Goal: Transaction & Acquisition: Purchase product/service

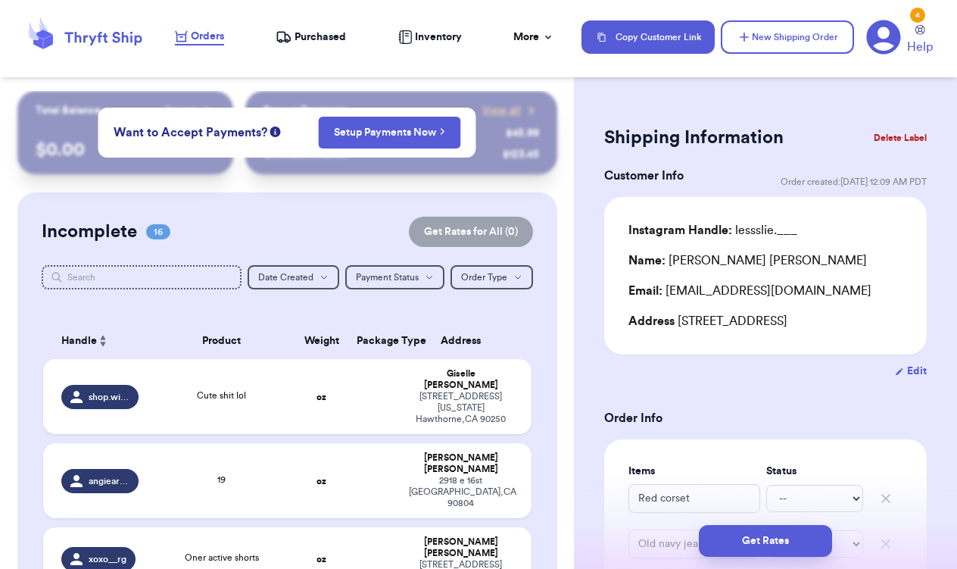
scroll to position [789, 0]
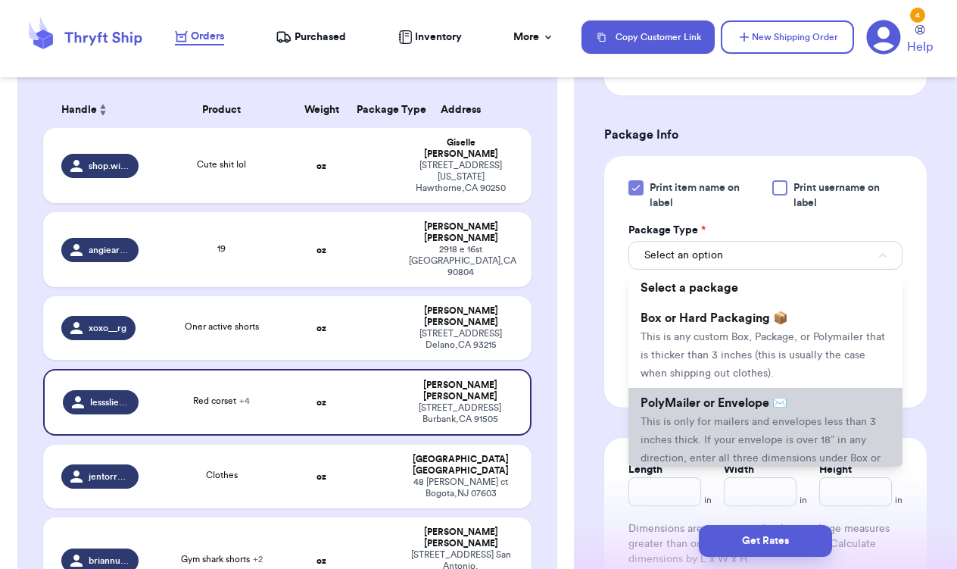
click at [766, 409] on span "PolyMailer or Envelope ✉️" at bounding box center [714, 403] width 147 height 12
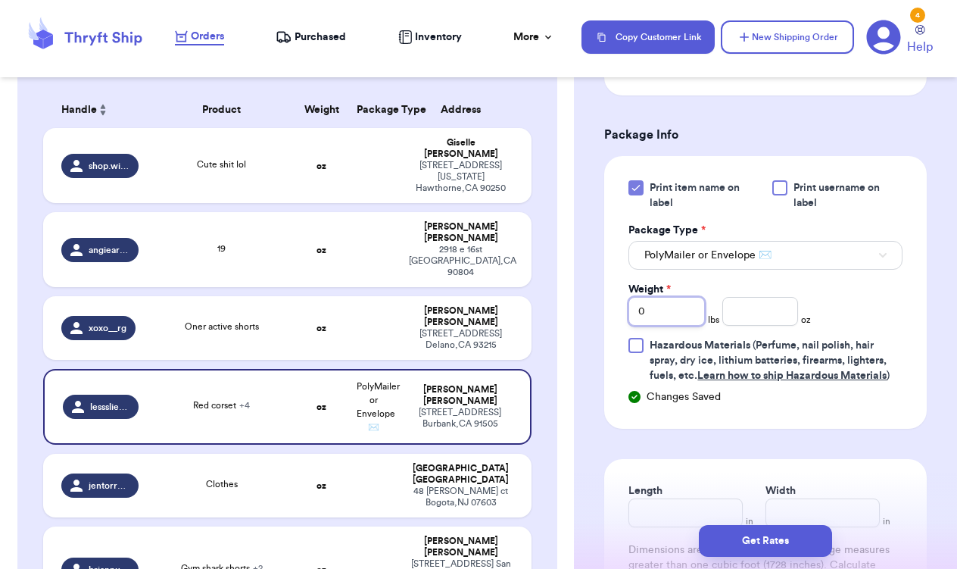
click at [669, 306] on input "0" at bounding box center [666, 311] width 76 height 29
click at [681, 307] on input "0" at bounding box center [666, 311] width 76 height 29
type input "2"
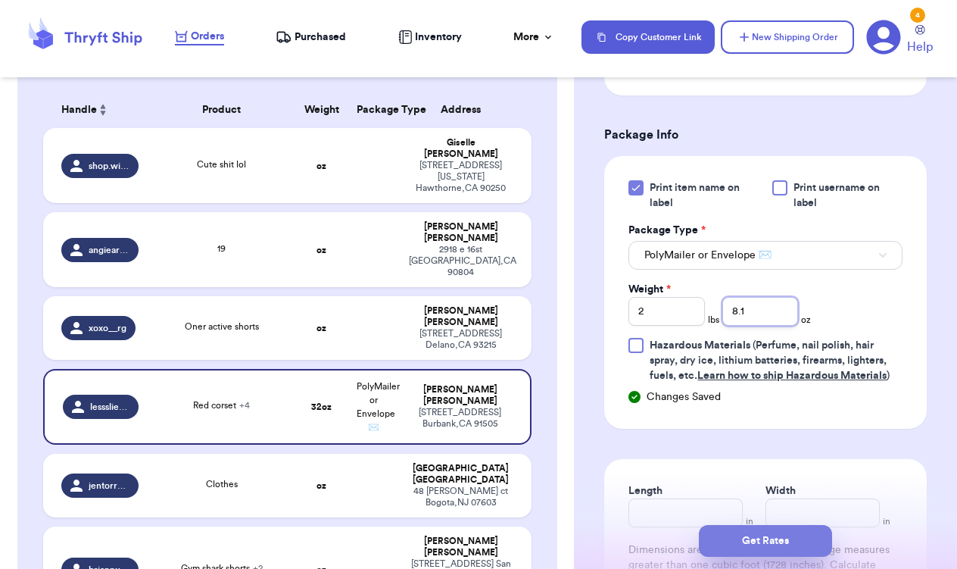
type input "8.1"
click at [766, 541] on button "Get Rates" at bounding box center [765, 541] width 133 height 32
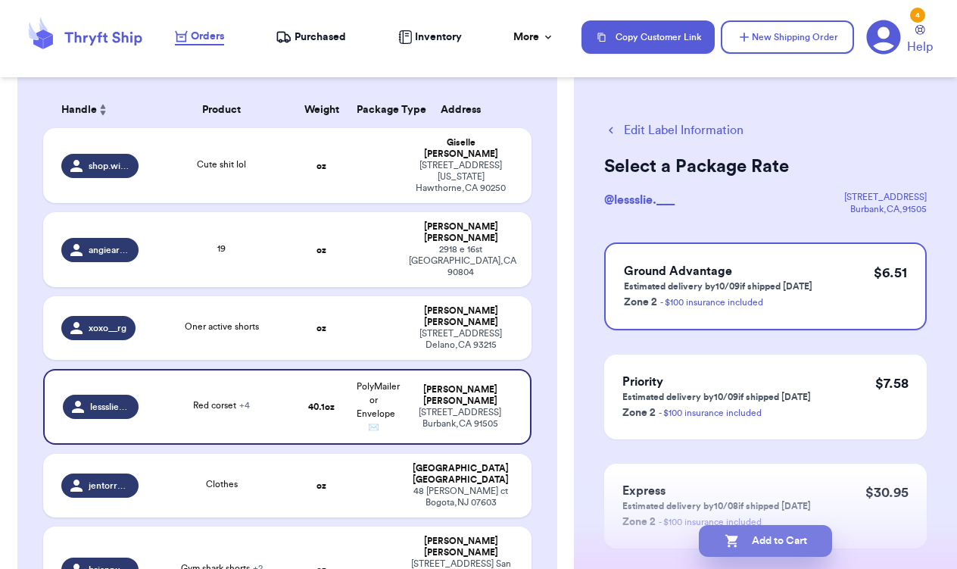
click at [766, 541] on button "Add to Cart" at bounding box center [765, 541] width 133 height 32
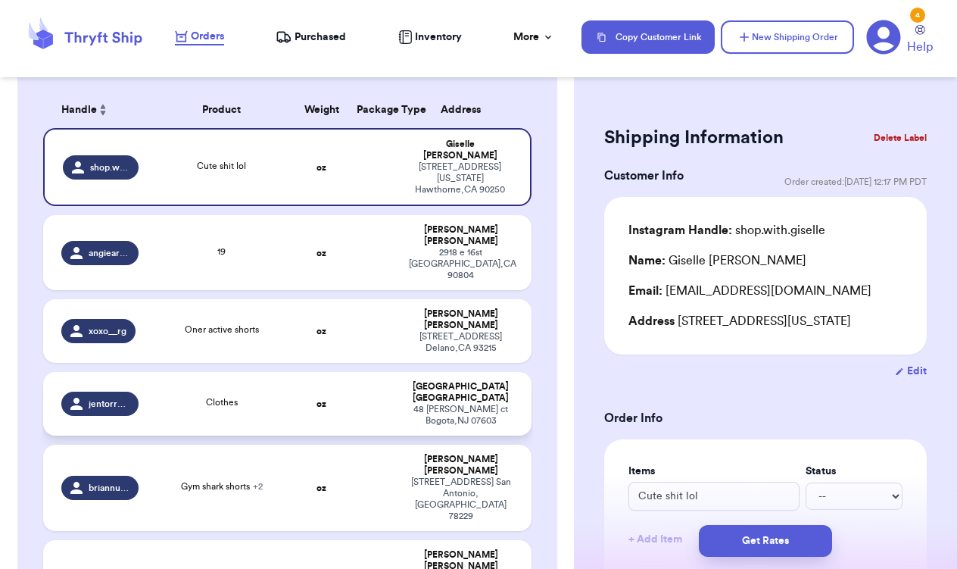
click at [380, 372] on td at bounding box center [374, 404] width 52 height 64
type input "Clothes"
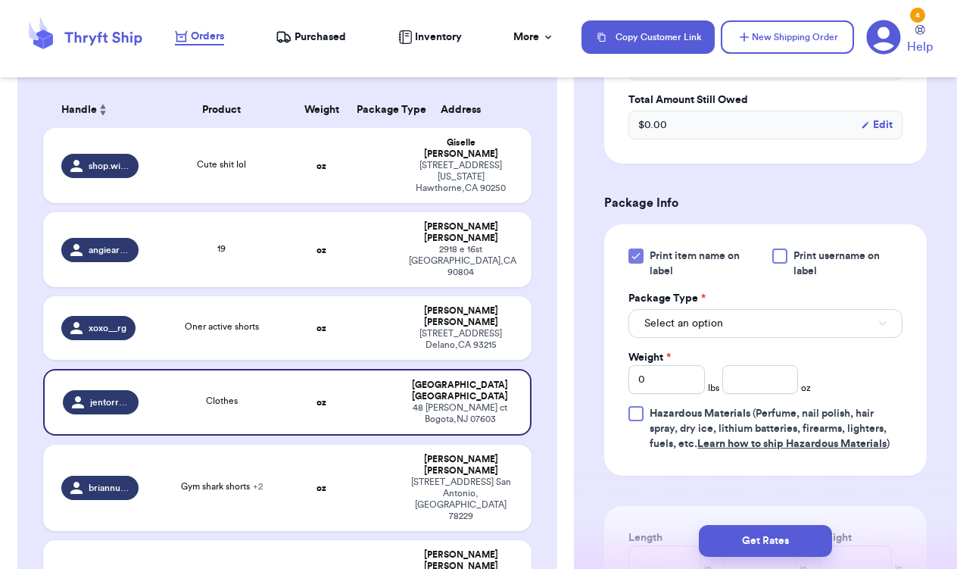
scroll to position [554, 0]
click at [664, 363] on input "0" at bounding box center [666, 377] width 76 height 29
type input "2"
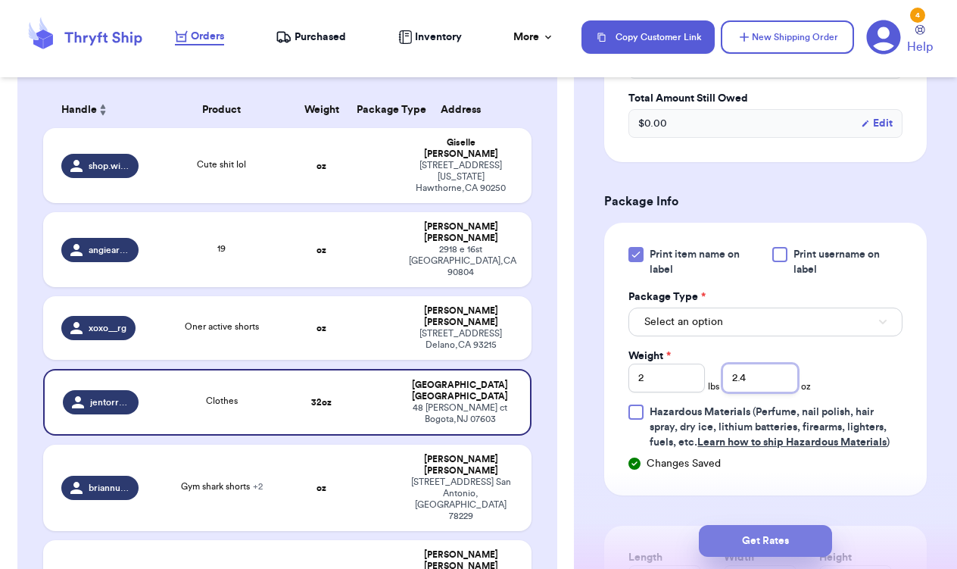
type input "2.4"
click at [739, 538] on button "Get Rates" at bounding box center [765, 541] width 133 height 32
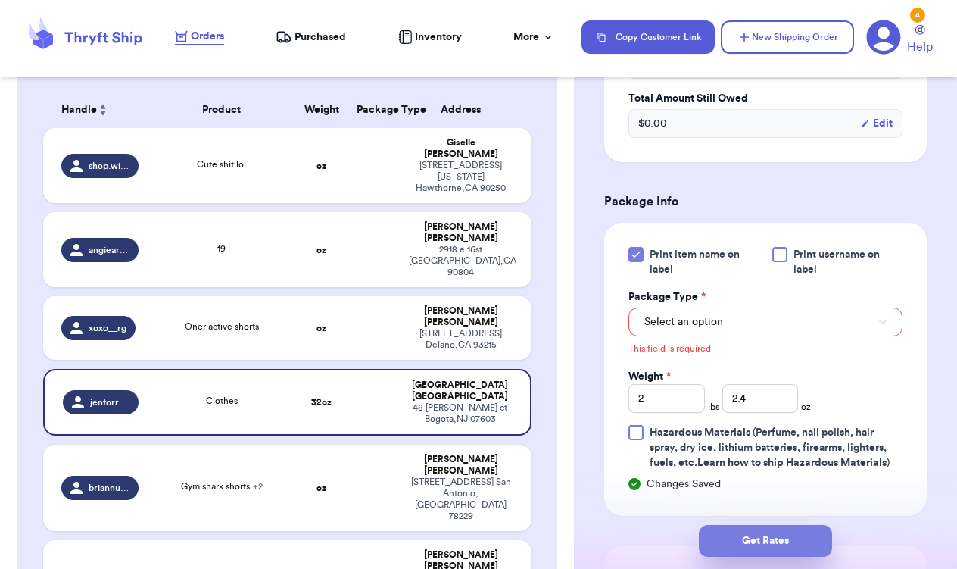
scroll to position [578, 0]
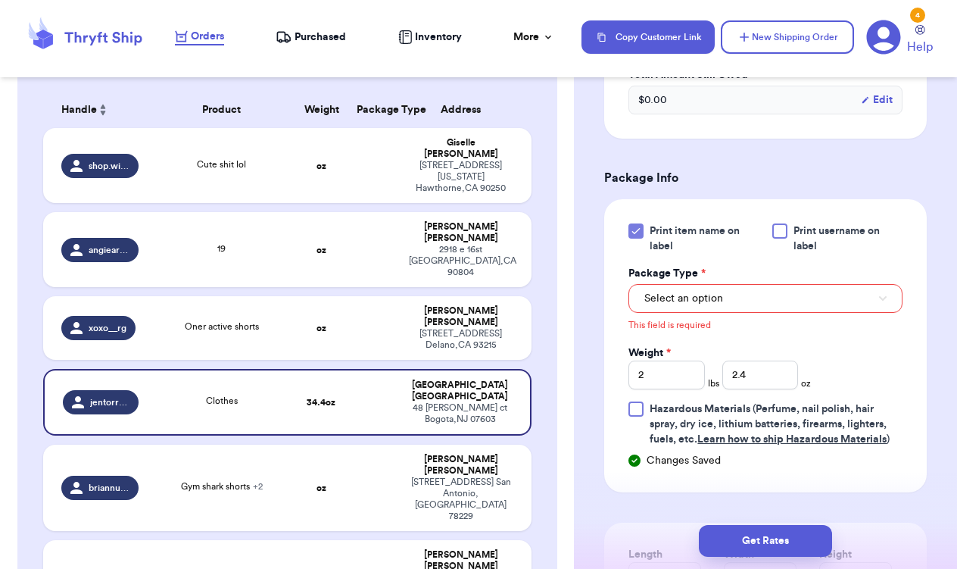
click at [772, 313] on div "This field is required" at bounding box center [765, 323] width 274 height 20
click at [767, 287] on button "Select an option" at bounding box center [765, 298] width 274 height 29
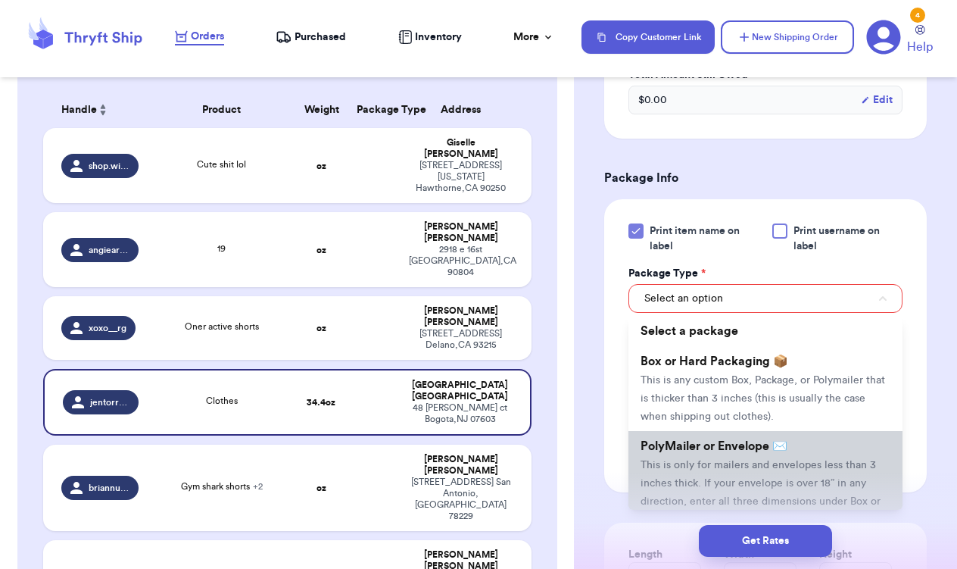
click at [778, 440] on span "PolyMailer or Envelope ✉️" at bounding box center [714, 446] width 147 height 12
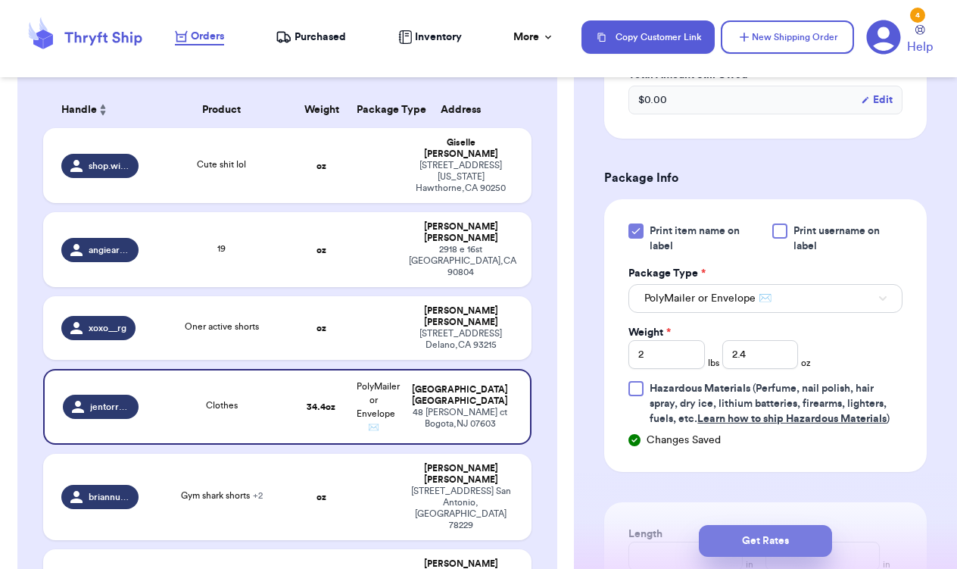
click at [776, 545] on button "Get Rates" at bounding box center [765, 541] width 133 height 32
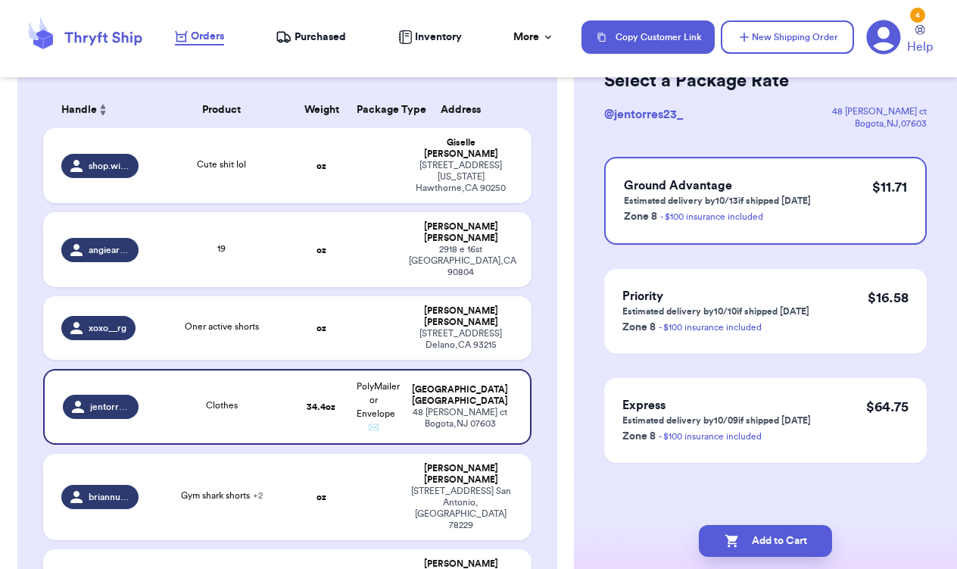
scroll to position [0, 0]
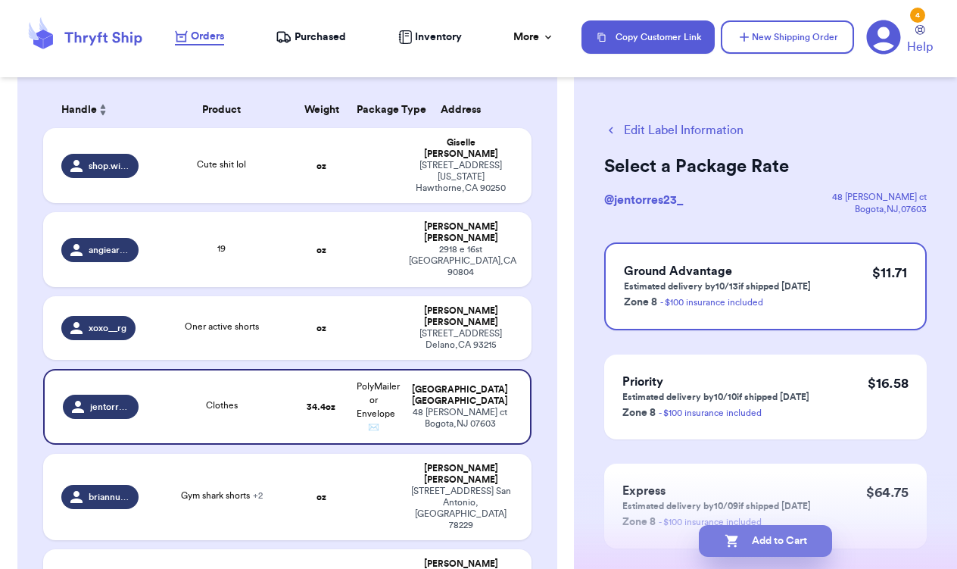
click at [776, 545] on button "Add to Cart" at bounding box center [765, 541] width 133 height 32
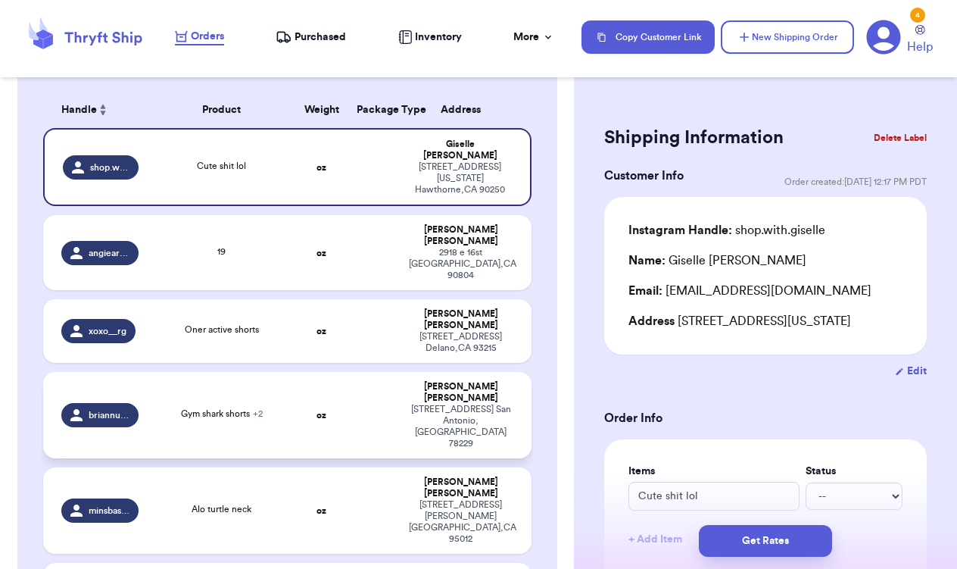
click at [320, 372] on td "oz" at bounding box center [321, 415] width 52 height 86
type input "Gym shark shorts"
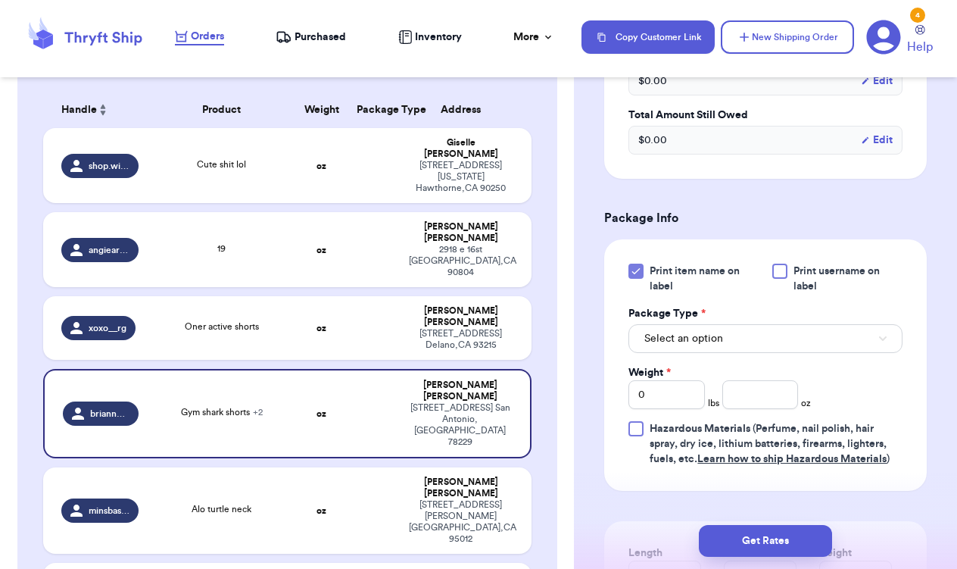
scroll to position [619, 0]
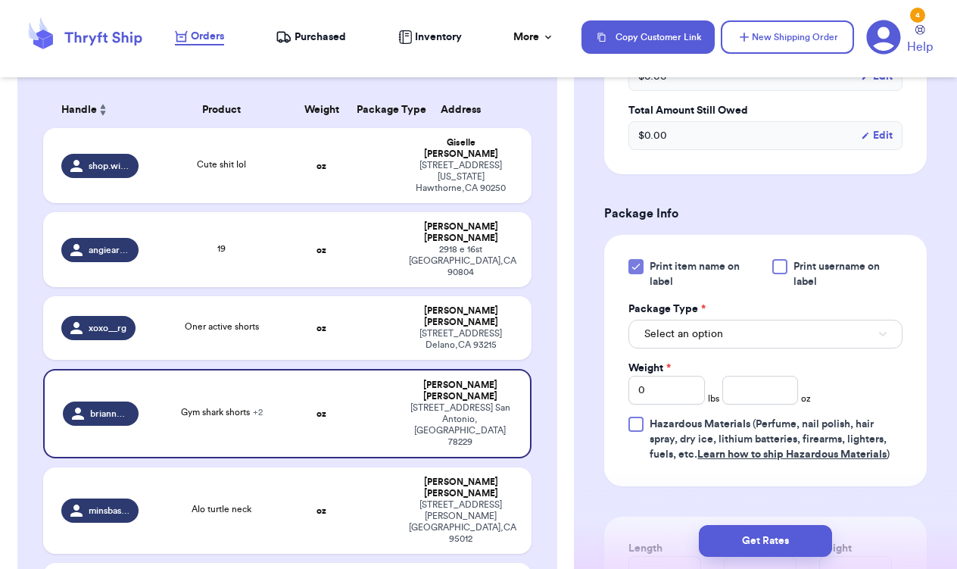
click at [765, 334] on button "Select an option" at bounding box center [765, 334] width 274 height 29
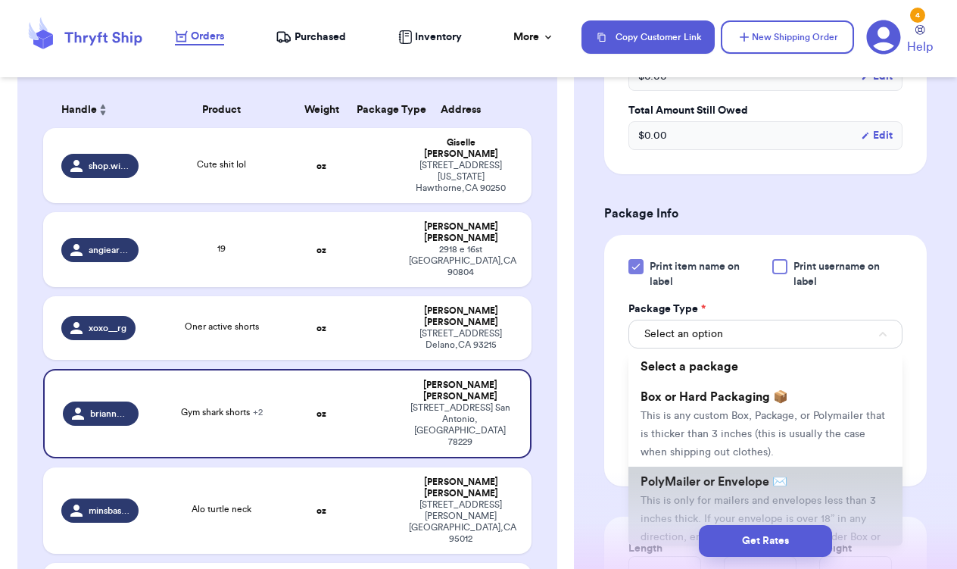
click at [803, 475] on li "PolyMailer or Envelope ✉️ This is only for mailers and envelopes less than 3 in…" at bounding box center [765, 517] width 274 height 103
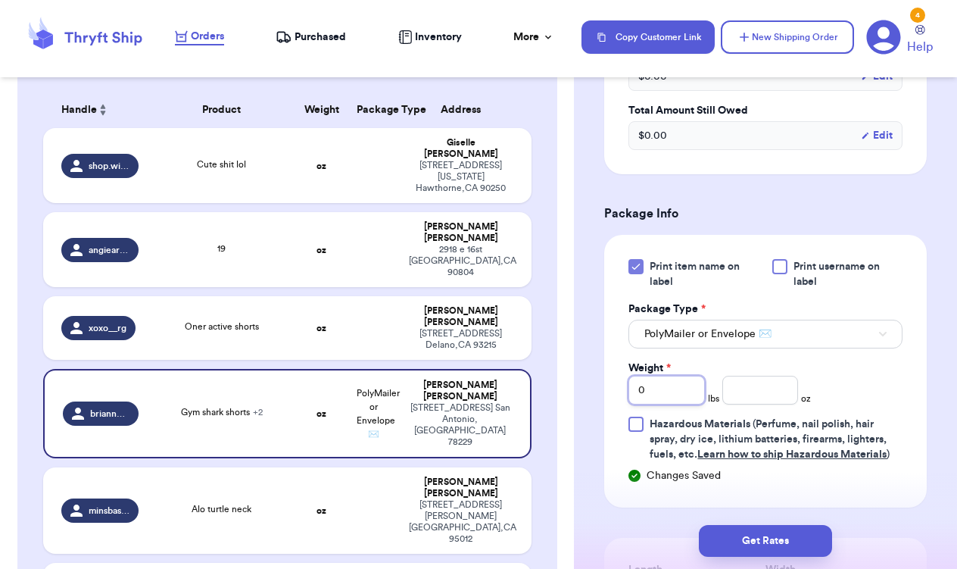
click at [683, 388] on input "0" at bounding box center [666, 390] width 76 height 29
type input "1"
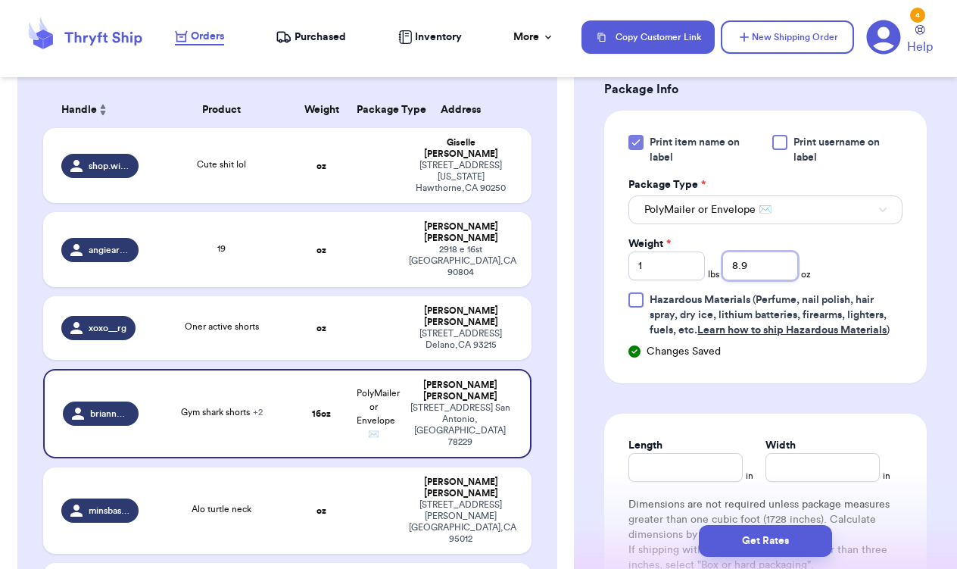
scroll to position [790, 0]
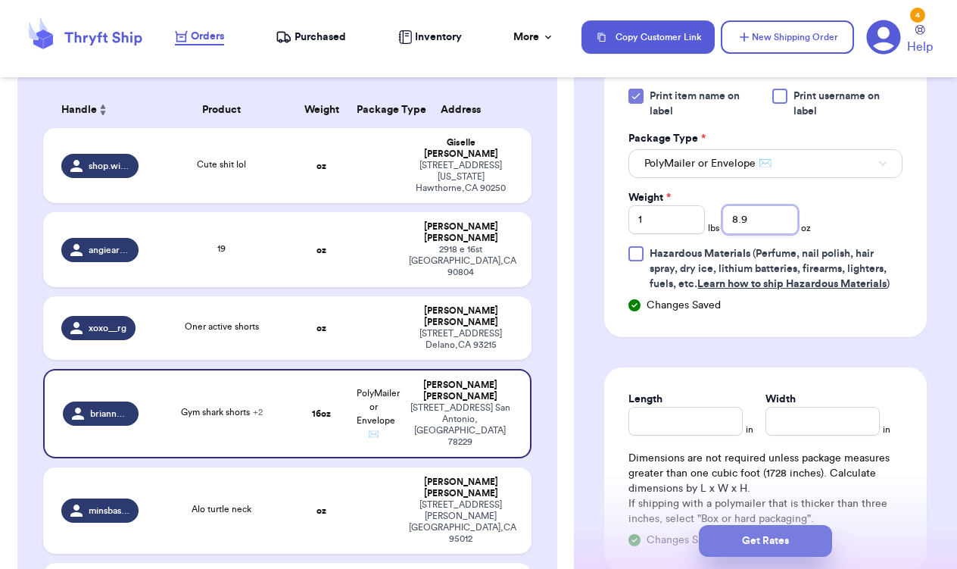
type input "8.9"
click at [759, 543] on button "Get Rates" at bounding box center [765, 541] width 133 height 32
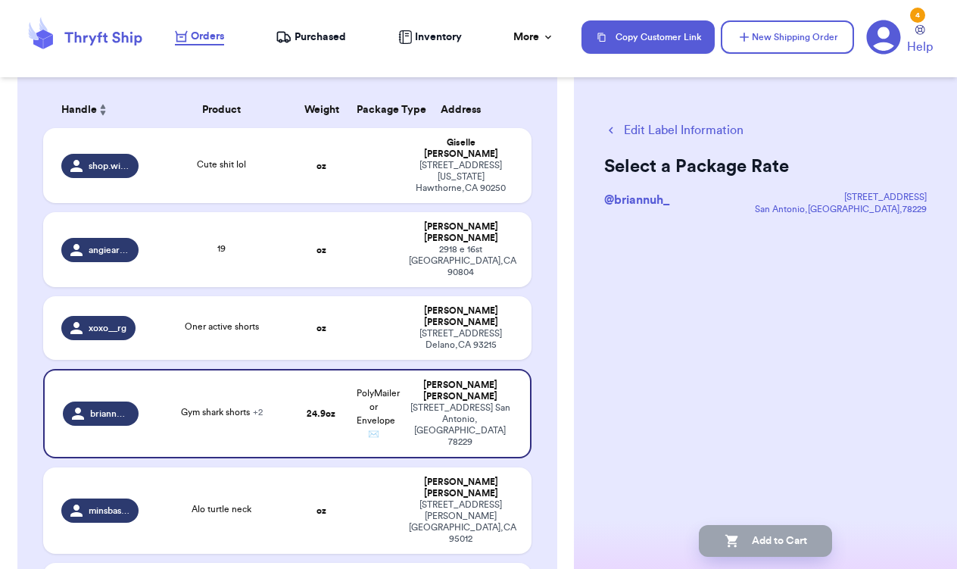
scroll to position [0, 0]
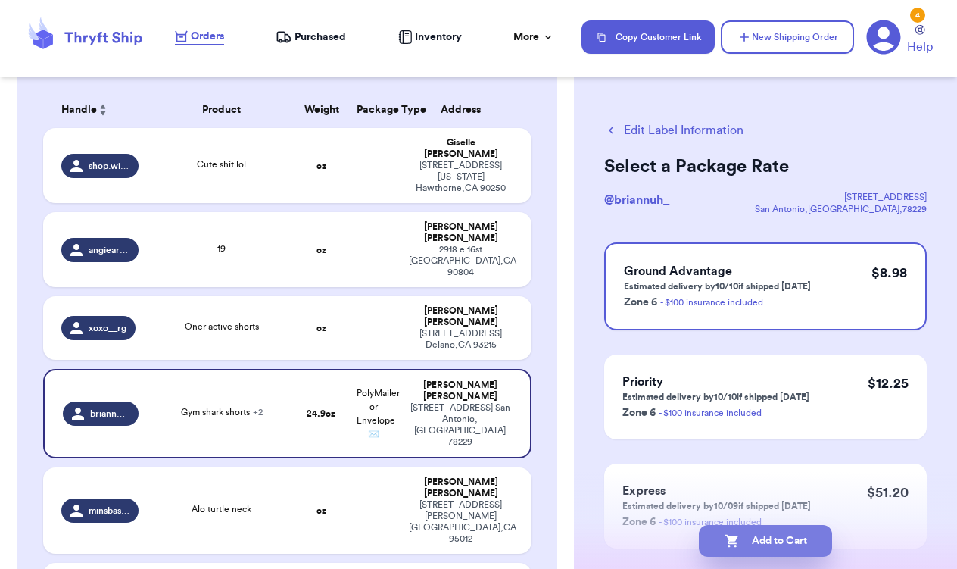
click at [759, 543] on button "Add to Cart" at bounding box center [765, 541] width 133 height 32
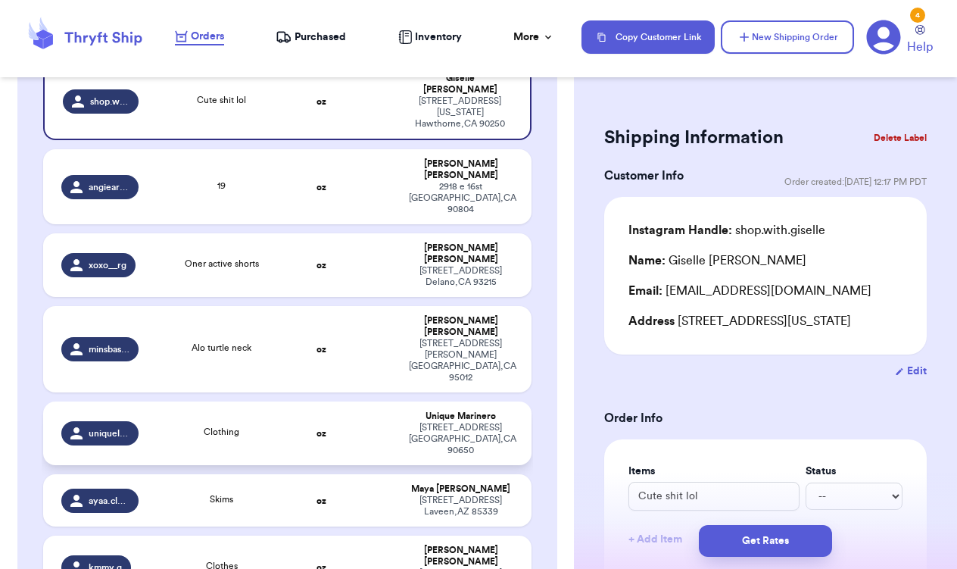
scroll to position [300, 0]
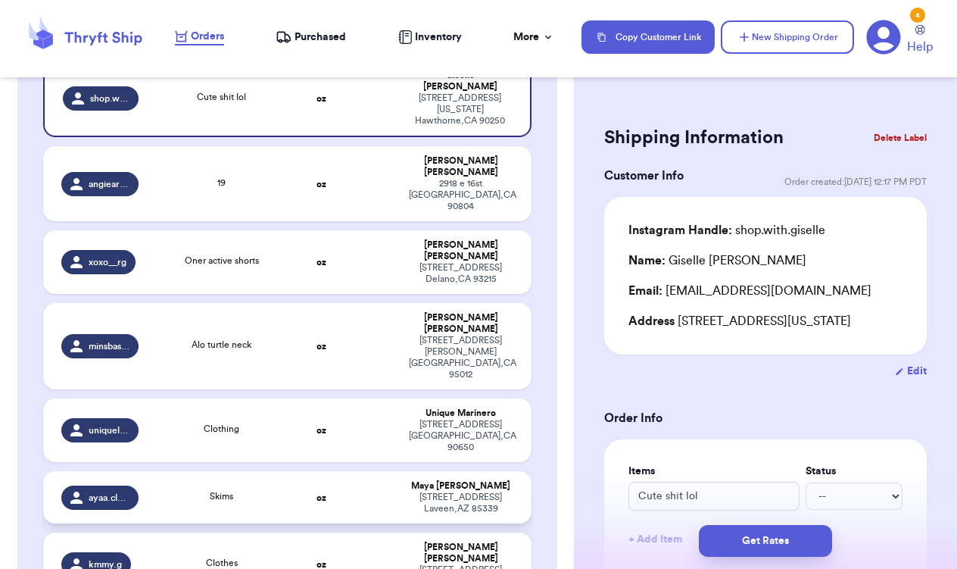
click at [373, 471] on td at bounding box center [374, 497] width 52 height 52
type input "Skims"
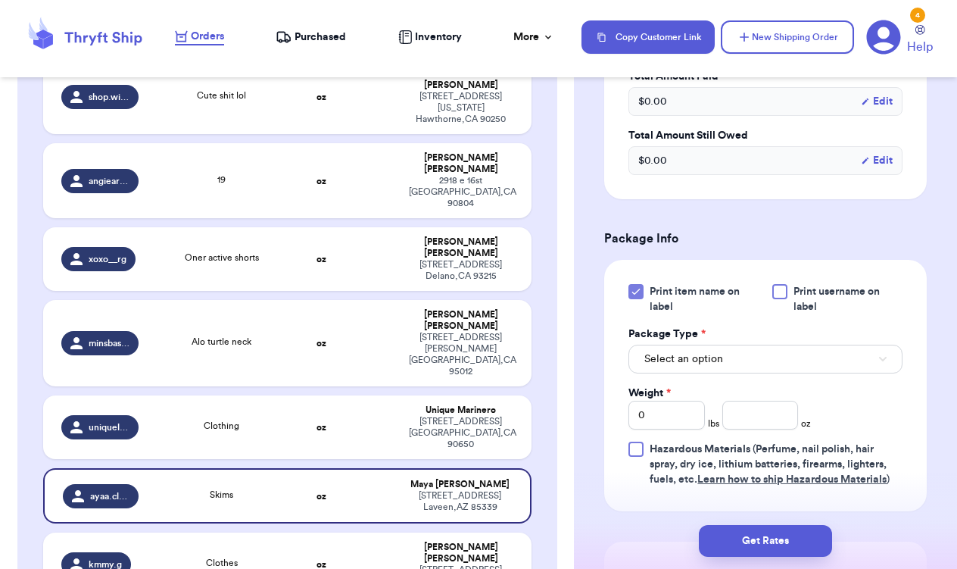
scroll to position [513, 0]
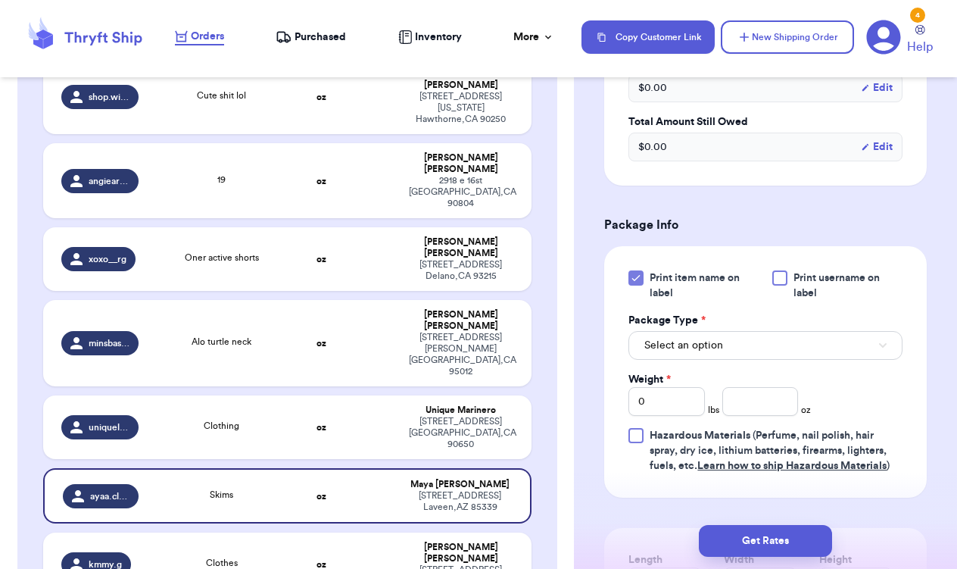
click at [740, 349] on button "Select an option" at bounding box center [765, 345] width 274 height 29
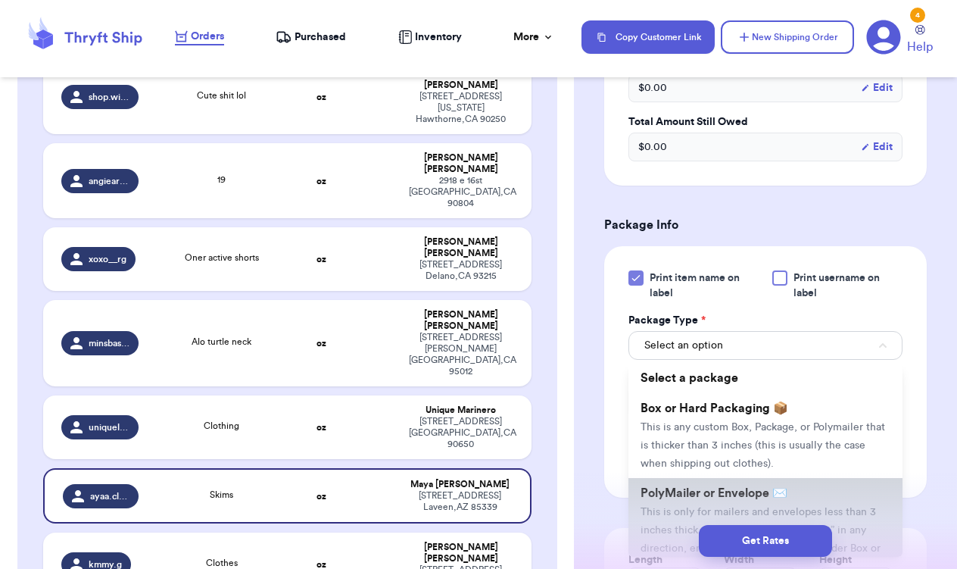
click at [837, 505] on li "PolyMailer or Envelope ✉️ This is only for mailers and envelopes less than 3 in…" at bounding box center [765, 529] width 274 height 103
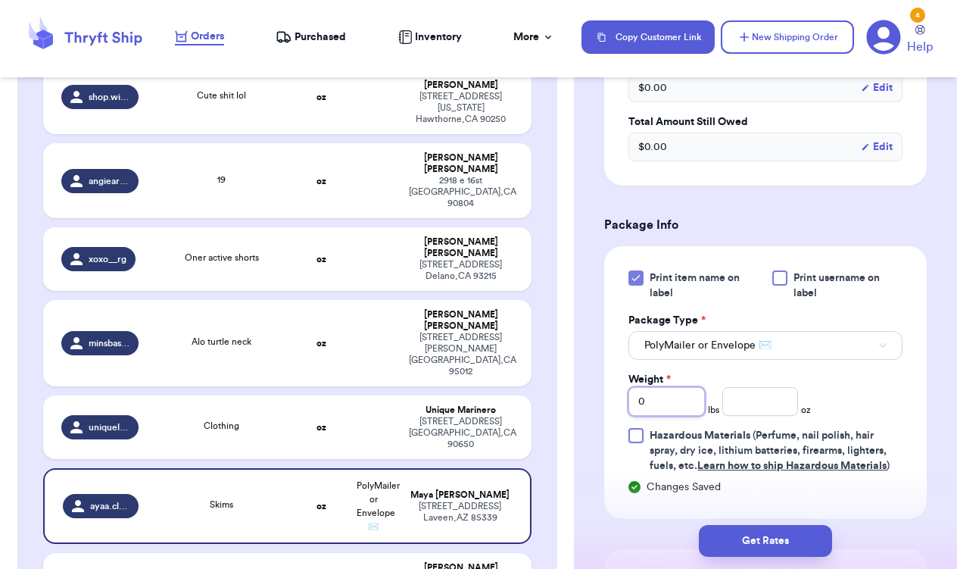
click at [681, 402] on input "0" at bounding box center [666, 401] width 76 height 29
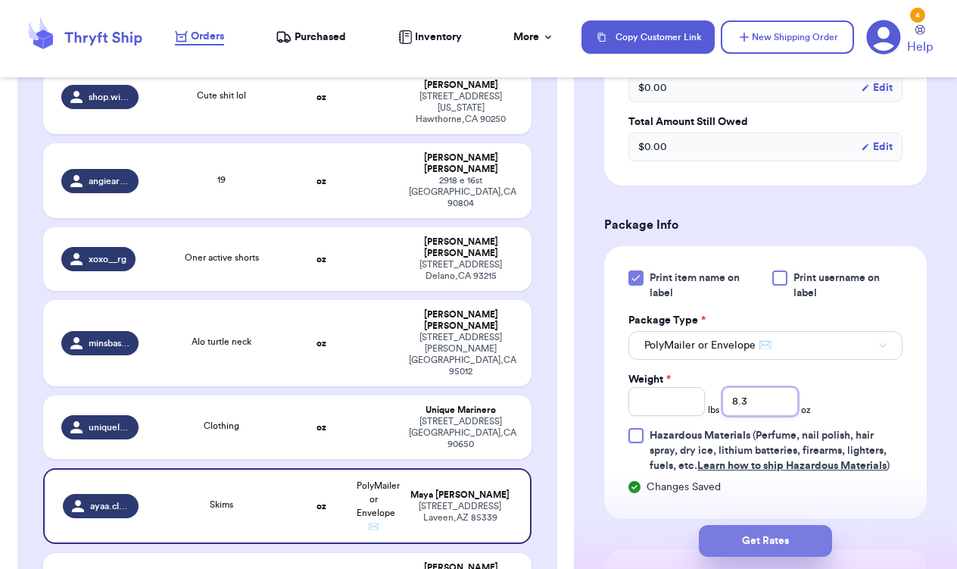
type input "8.3"
click at [770, 535] on button "Get Rates" at bounding box center [765, 541] width 133 height 32
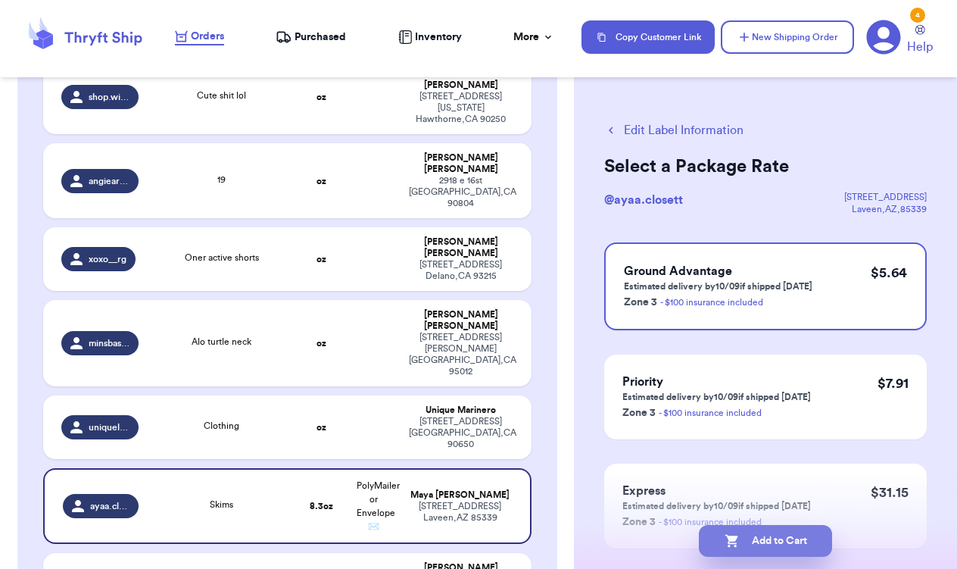
click at [770, 535] on button "Add to Cart" at bounding box center [765, 541] width 133 height 32
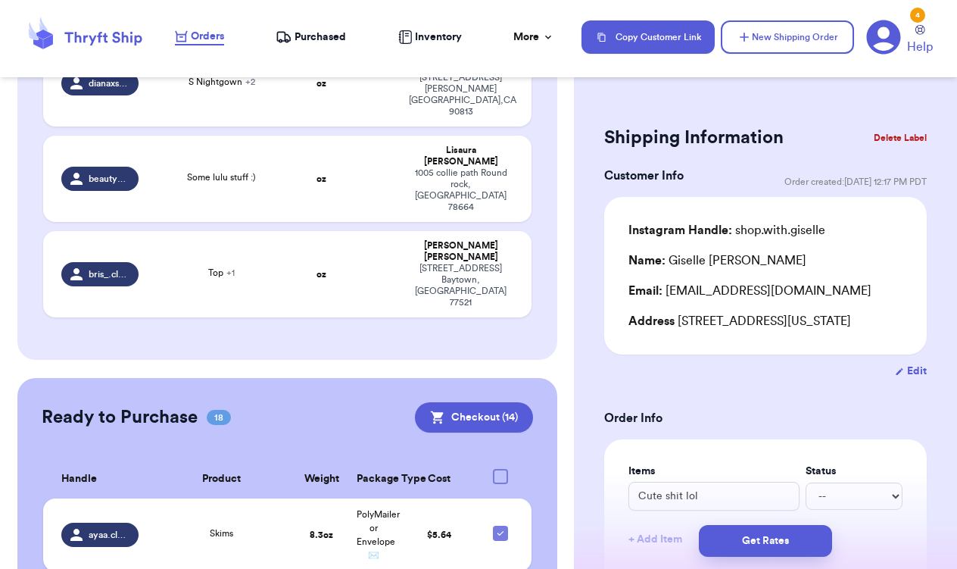
scroll to position [1071, 0]
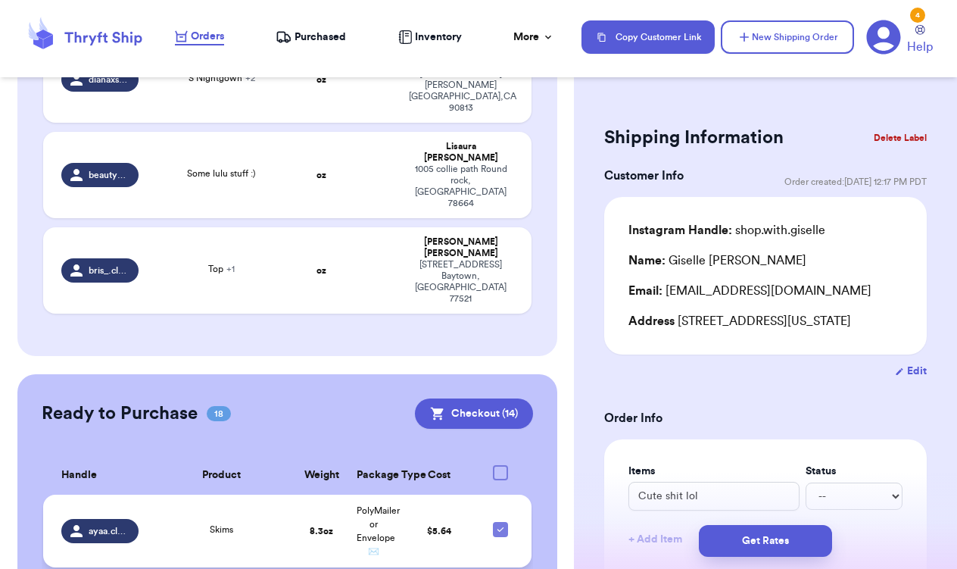
click at [87, 519] on div "ayaa.closett" at bounding box center [100, 531] width 78 height 24
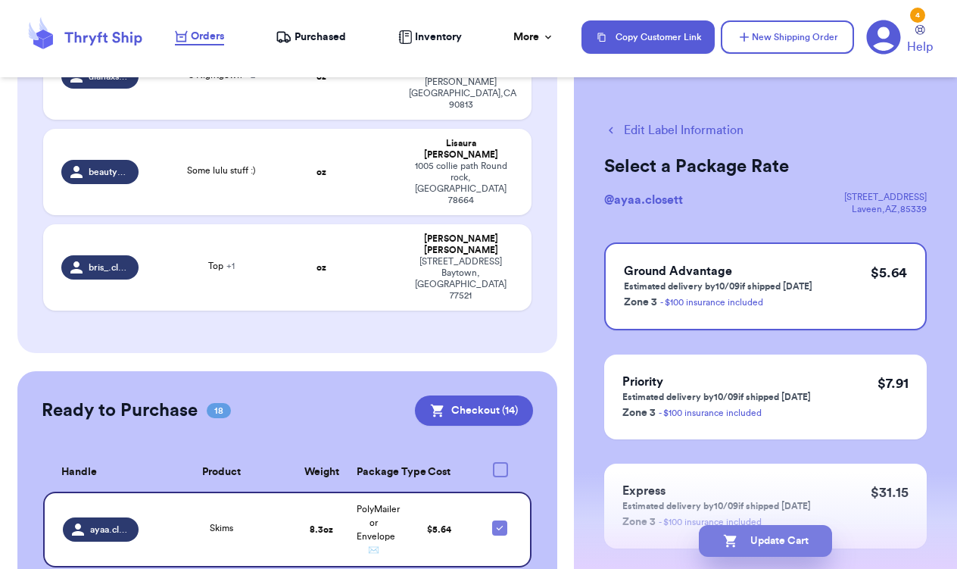
click at [763, 541] on button "Update Cart" at bounding box center [765, 541] width 133 height 32
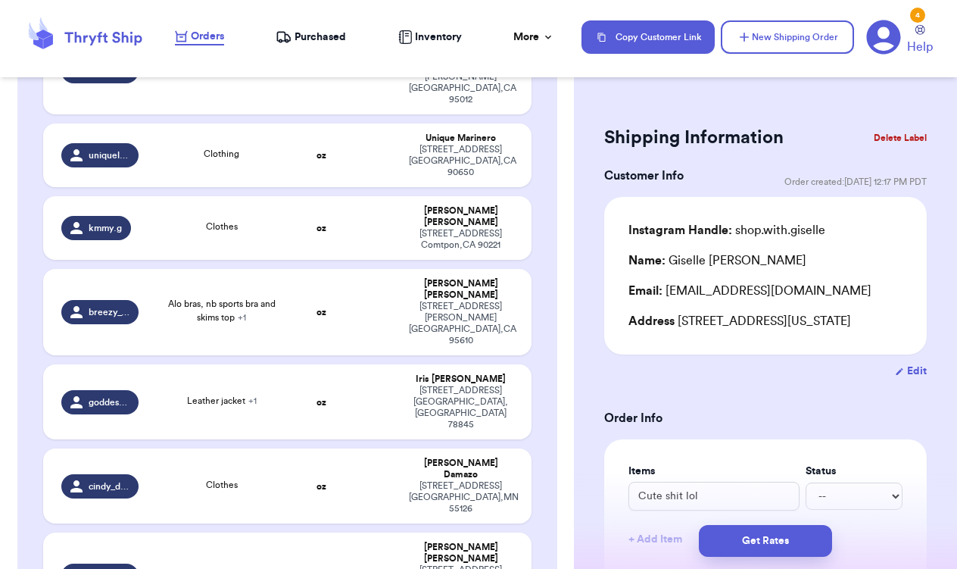
scroll to position [577, 0]
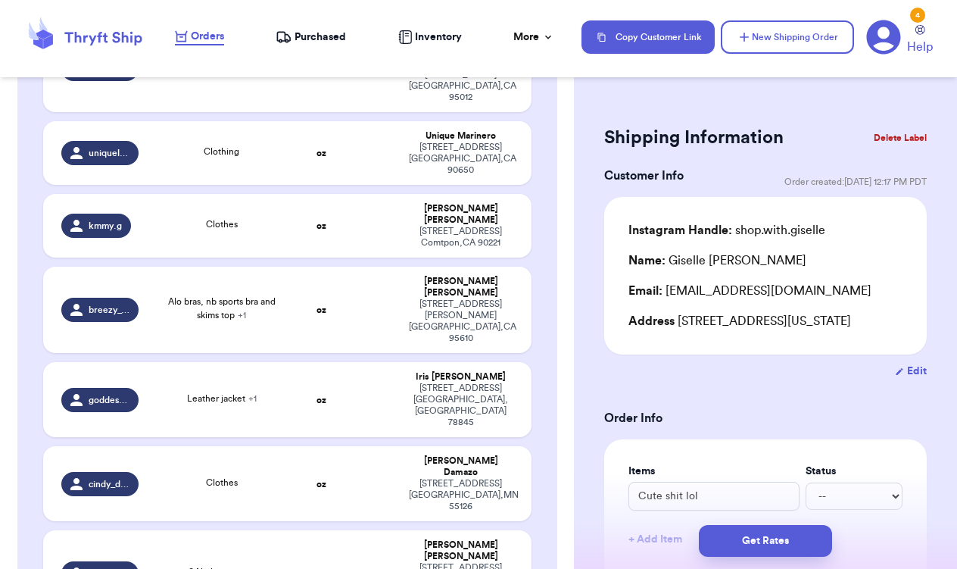
type input "Some lulu stuff :)"
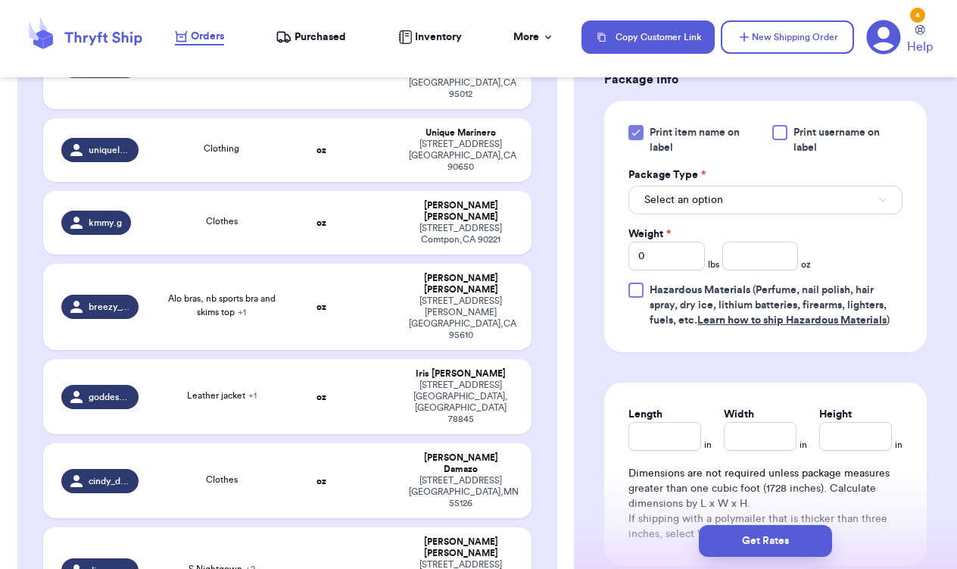
scroll to position [663, 0]
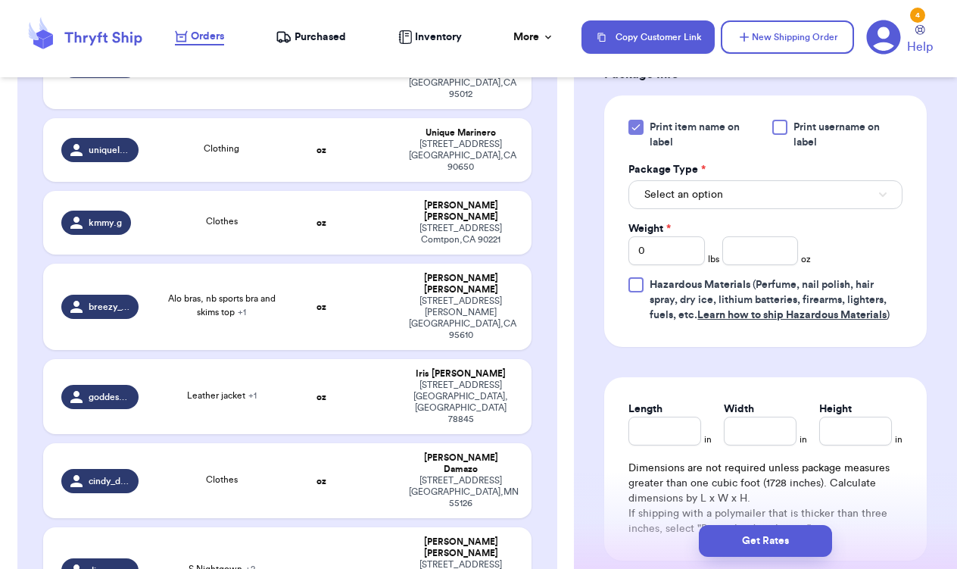
click at [731, 194] on button "Select an option" at bounding box center [765, 194] width 274 height 29
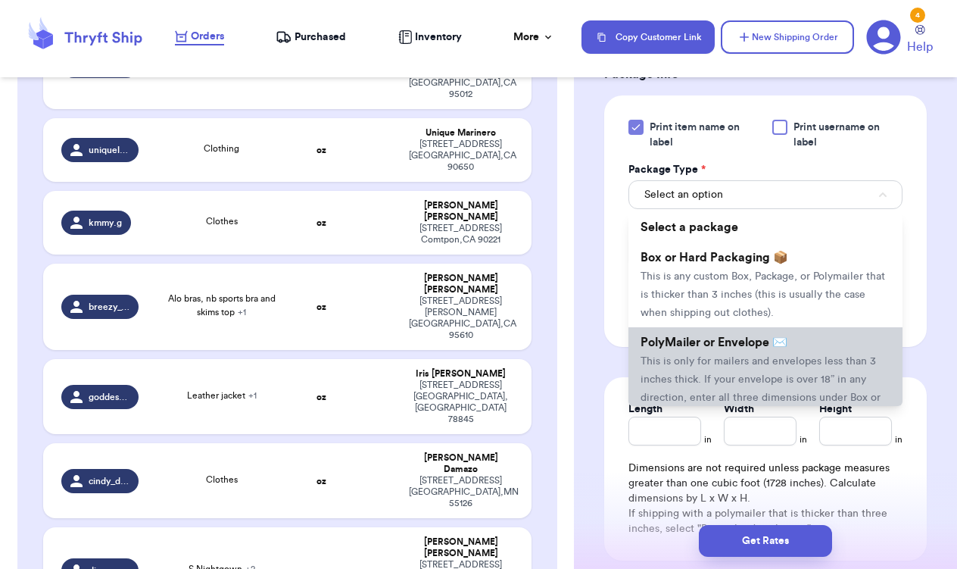
click at [747, 376] on li "PolyMailer or Envelope ✉️ This is only for mailers and envelopes less than 3 in…" at bounding box center [765, 378] width 274 height 103
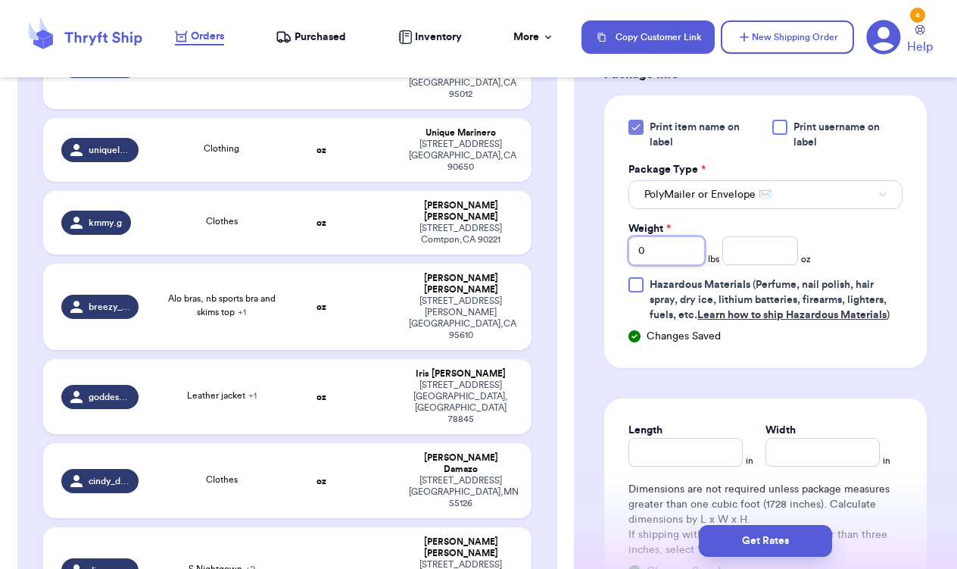
click at [686, 257] on input "0" at bounding box center [666, 250] width 76 height 29
type input "1"
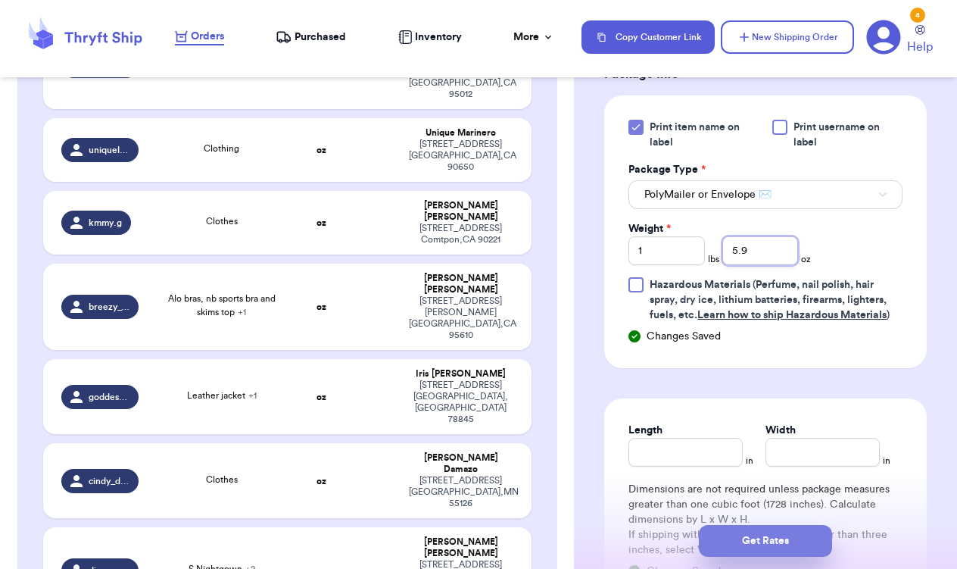
type input "5.9"
click at [771, 537] on button "Get Rates" at bounding box center [765, 541] width 133 height 32
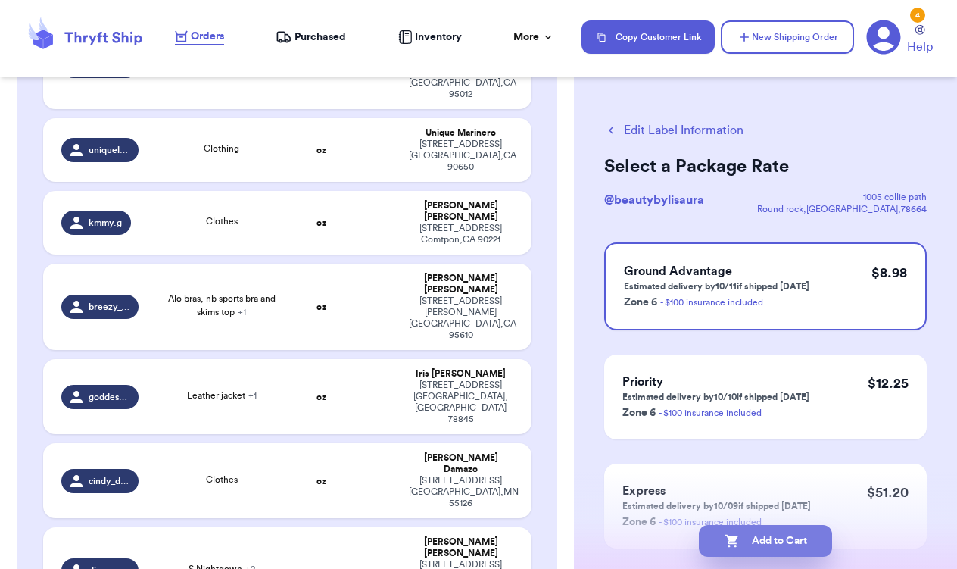
click at [795, 540] on button "Add to Cart" at bounding box center [765, 541] width 133 height 32
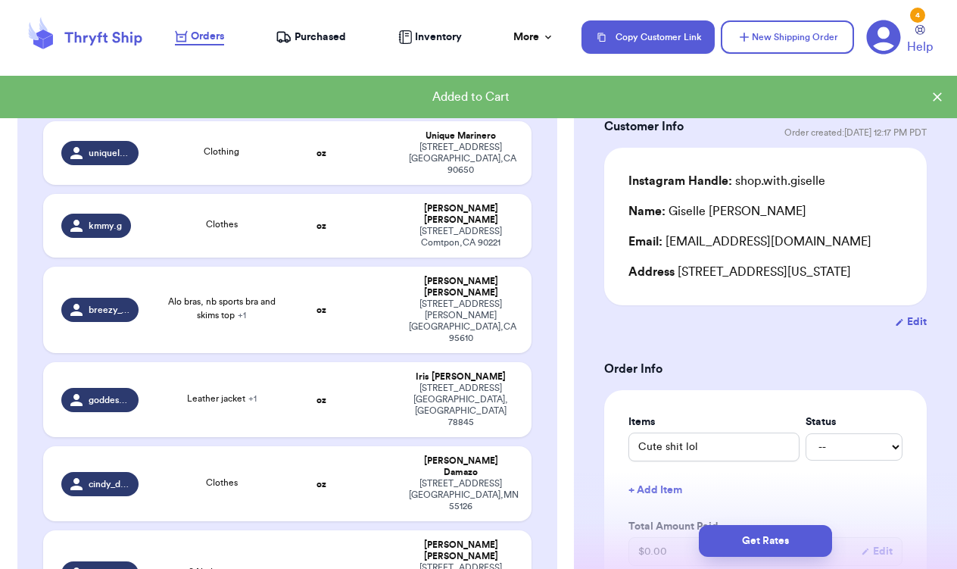
scroll to position [42, 0]
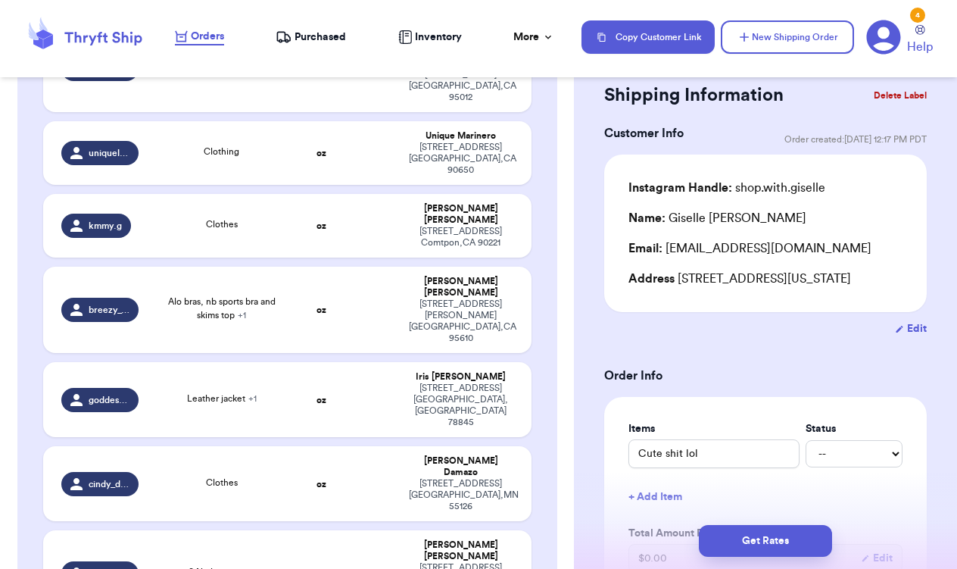
type input "Top"
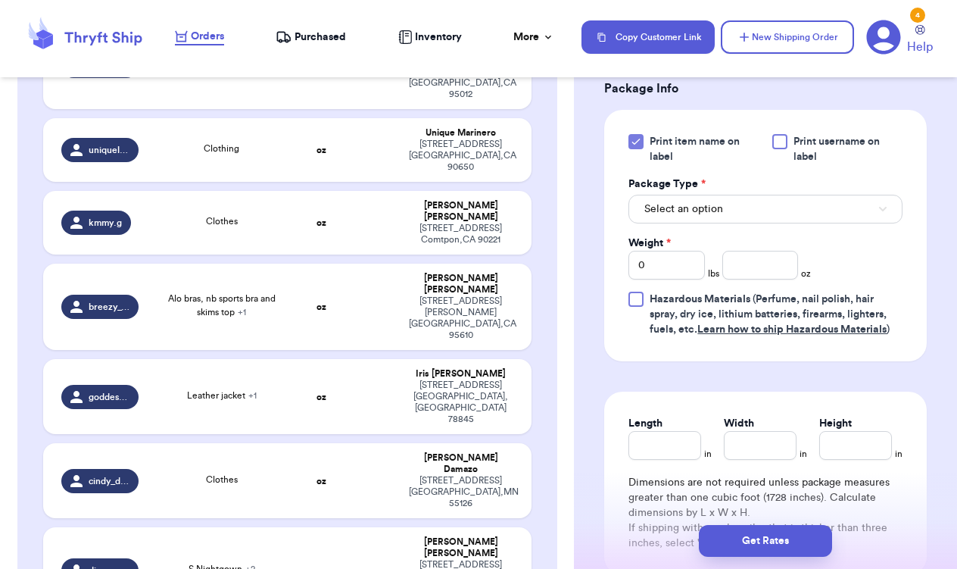
scroll to position [712, 0]
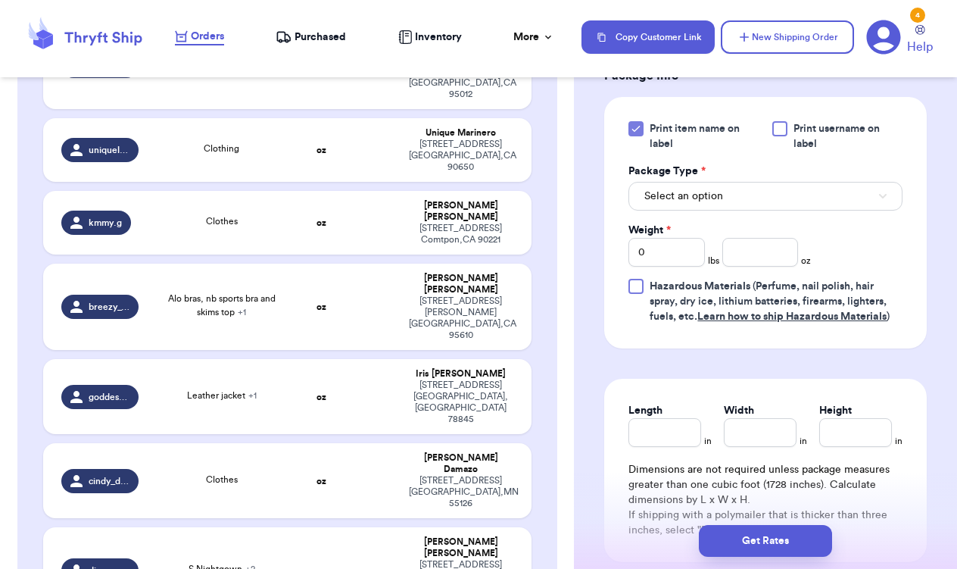
click at [737, 210] on button "Select an option" at bounding box center [765, 196] width 274 height 29
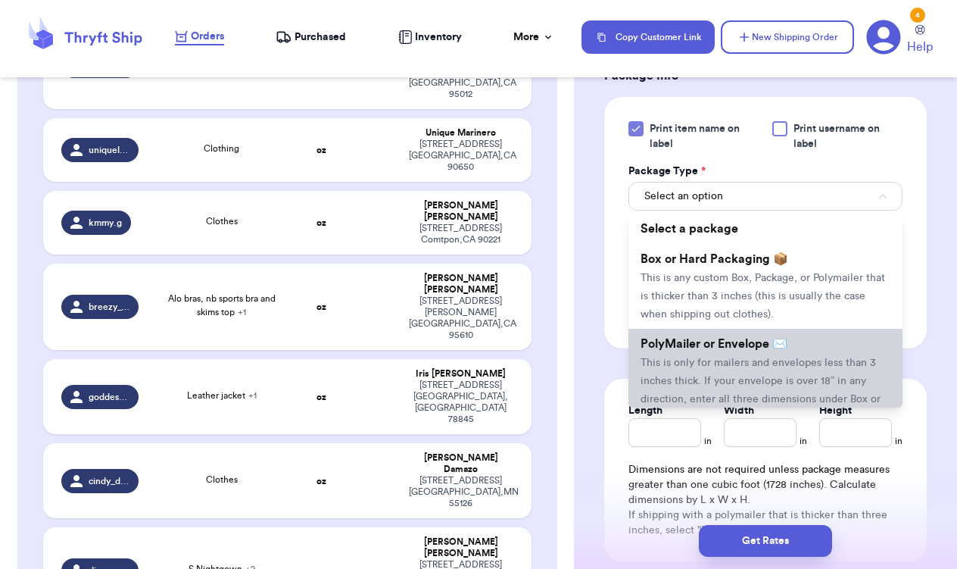
click at [744, 350] on span "PolyMailer or Envelope ✉️" at bounding box center [714, 344] width 147 height 12
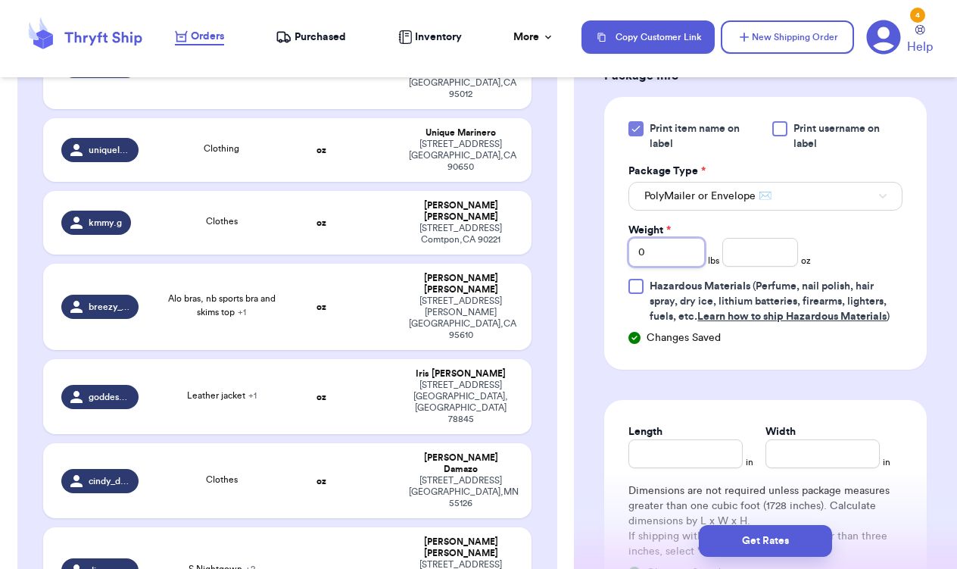
click at [664, 267] on input "0" at bounding box center [666, 252] width 76 height 29
click at [762, 266] on input "number" at bounding box center [760, 252] width 76 height 29
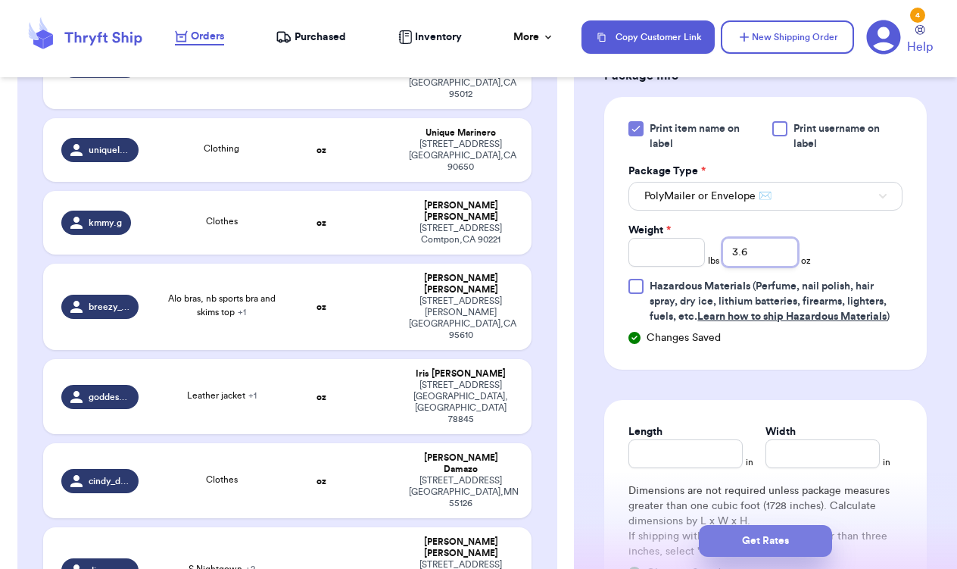
type input "3.6"
click at [765, 537] on button "Get Rates" at bounding box center [765, 541] width 133 height 32
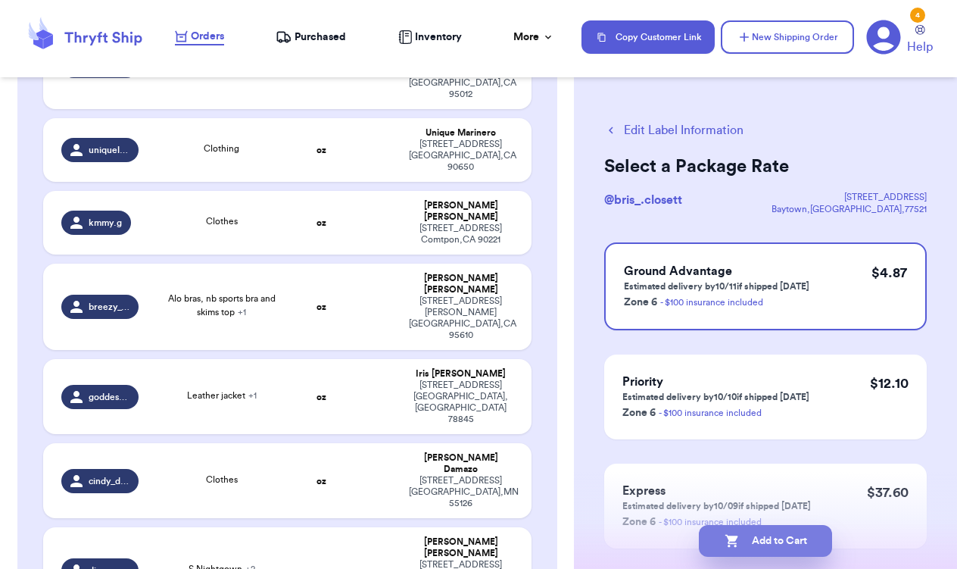
click at [747, 541] on button "Add to Cart" at bounding box center [765, 541] width 133 height 32
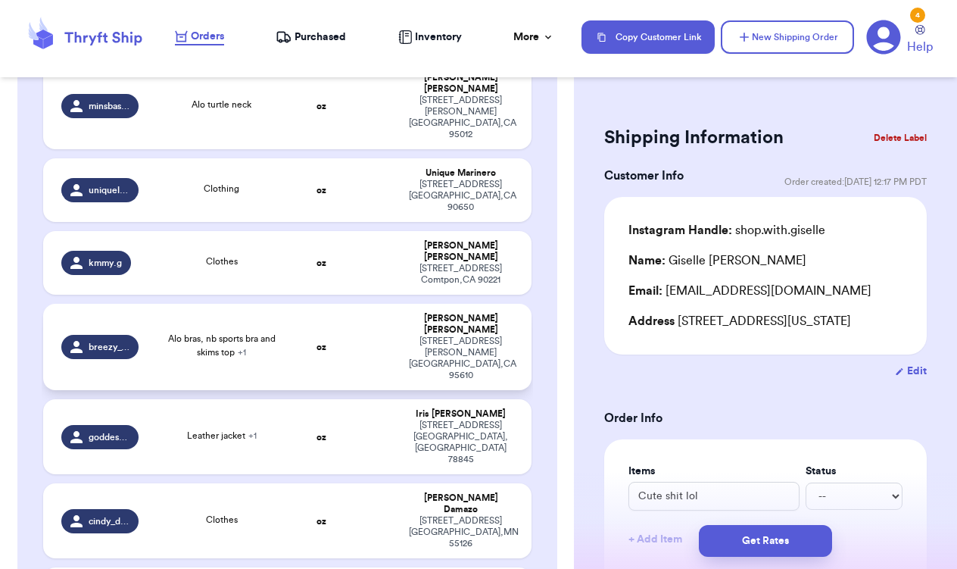
scroll to position [499, 0]
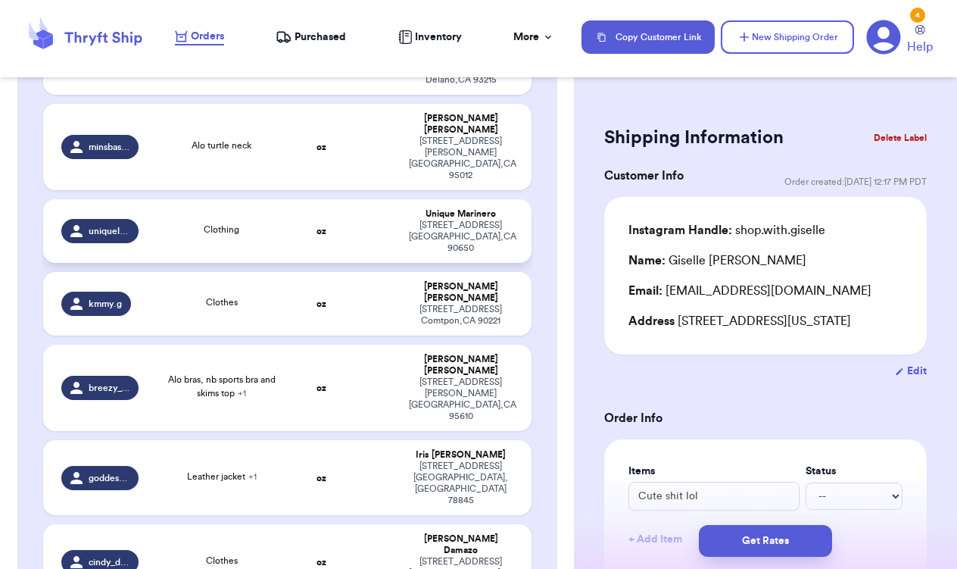
click at [271, 199] on td "Clothing" at bounding box center [221, 231] width 147 height 64
type input "Clothing"
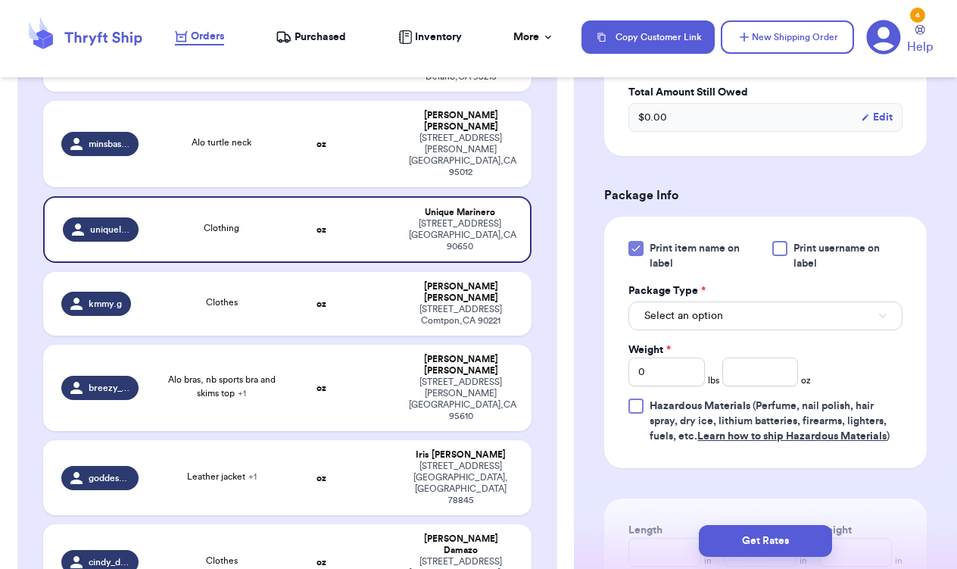
scroll to position [586, 0]
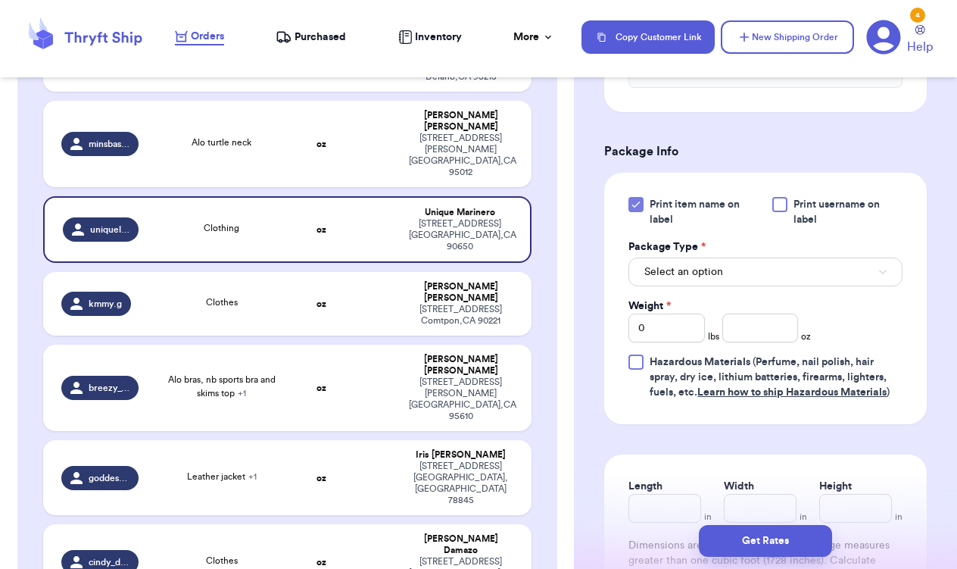
click at [779, 280] on button "Select an option" at bounding box center [765, 271] width 274 height 29
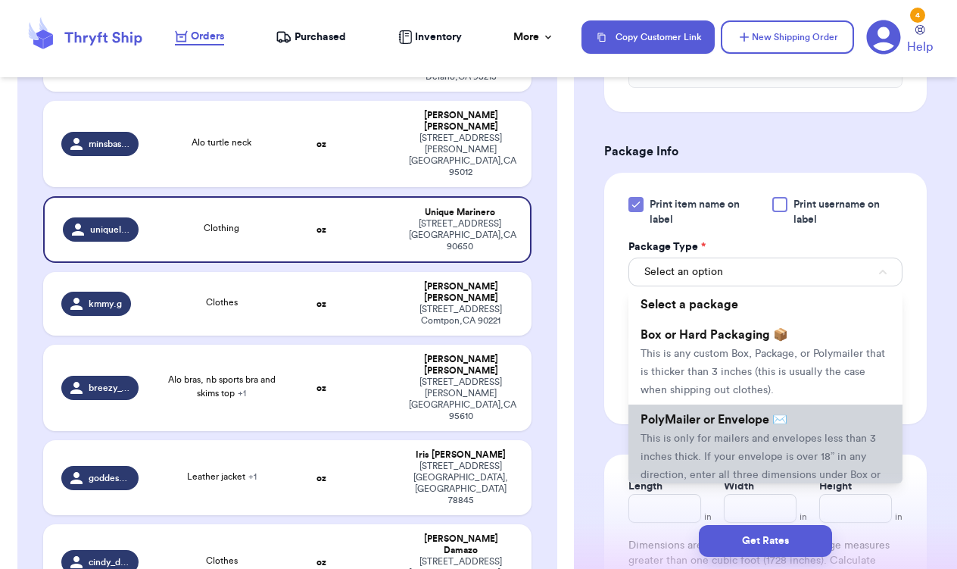
click at [793, 427] on li "PolyMailer or Envelope ✉️ This is only for mailers and envelopes less than 3 in…" at bounding box center [765, 455] width 274 height 103
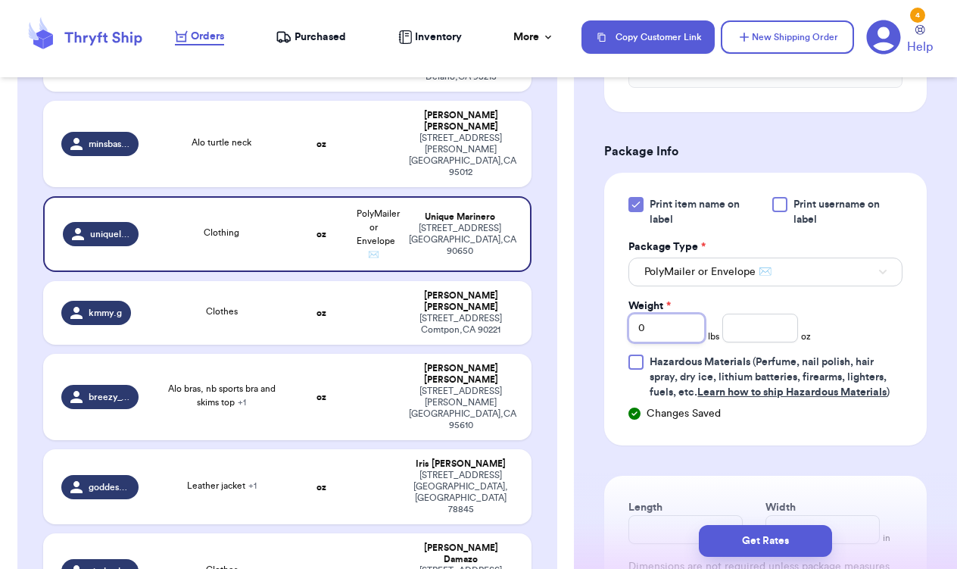
click at [681, 322] on input "0" at bounding box center [666, 327] width 76 height 29
click at [700, 329] on input "0" at bounding box center [666, 327] width 76 height 29
type input "1"
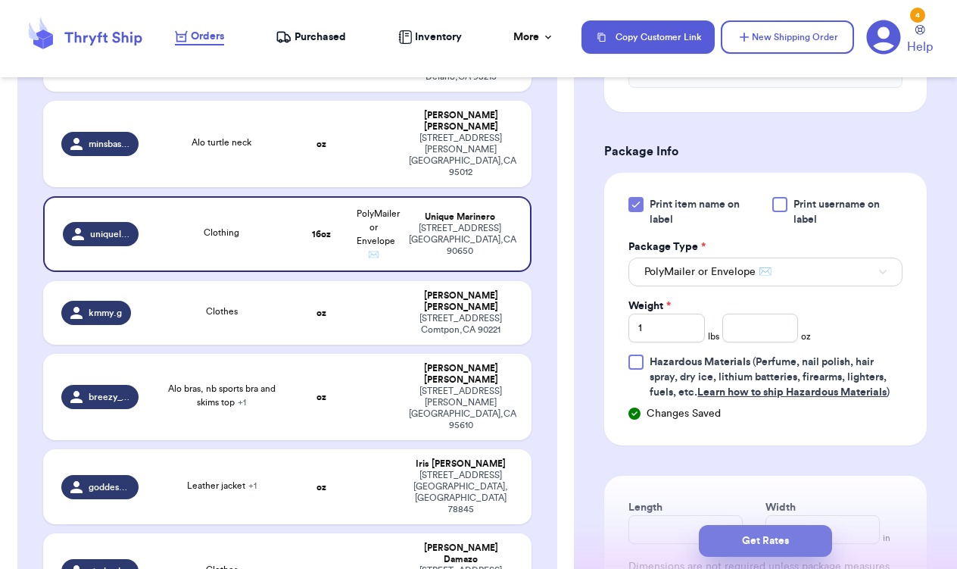
click at [747, 536] on button "Get Rates" at bounding box center [765, 541] width 133 height 32
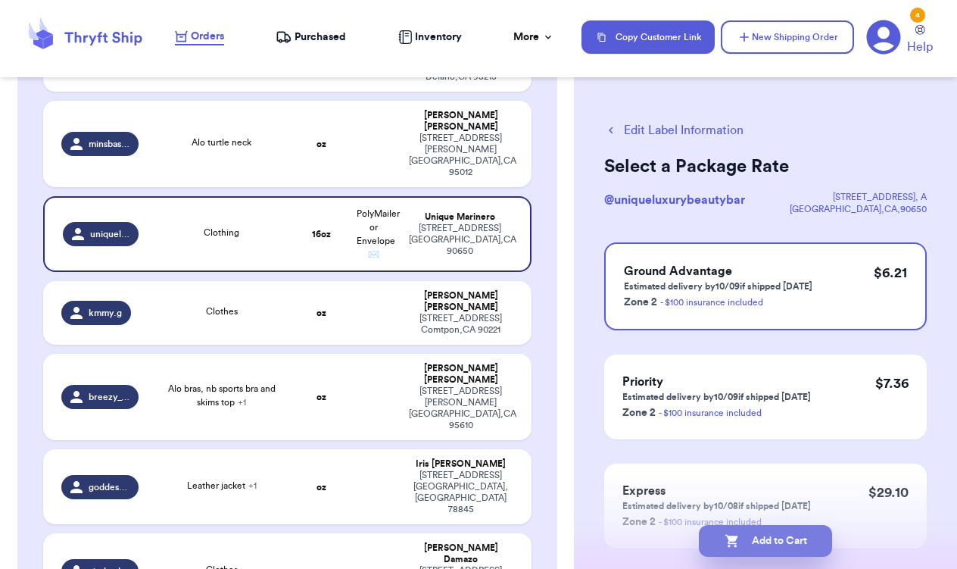
click at [751, 536] on button "Add to Cart" at bounding box center [765, 541] width 133 height 32
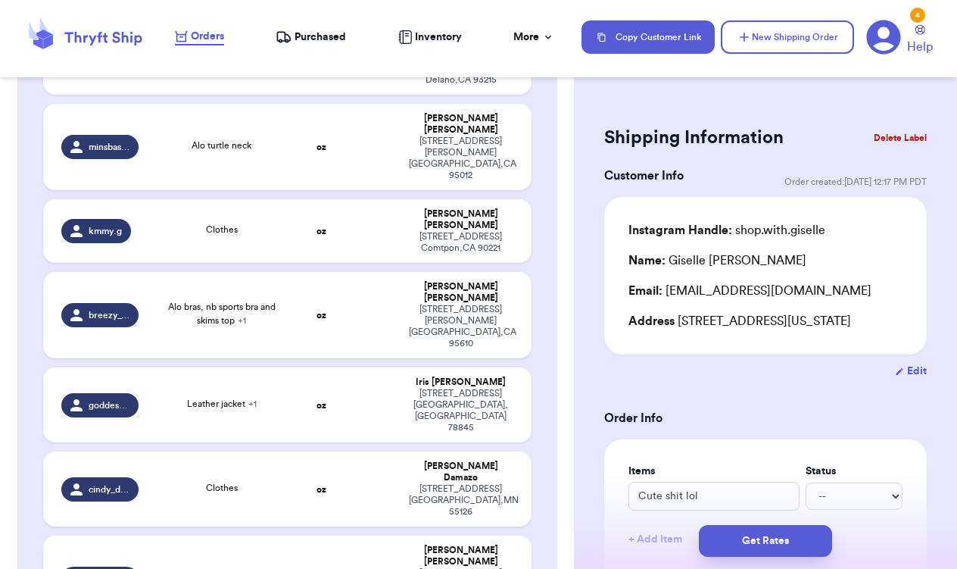
click at [279, 568] on div "S Nightgown + 2" at bounding box center [221, 578] width 129 height 17
type input "S Nightgown"
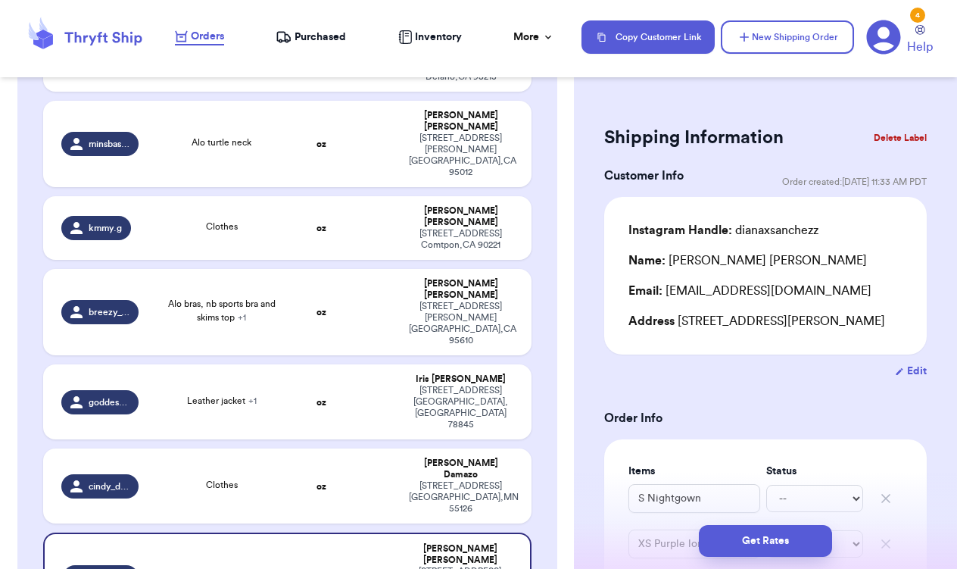
click at [921, 136] on button "Delete Label" at bounding box center [900, 137] width 65 height 33
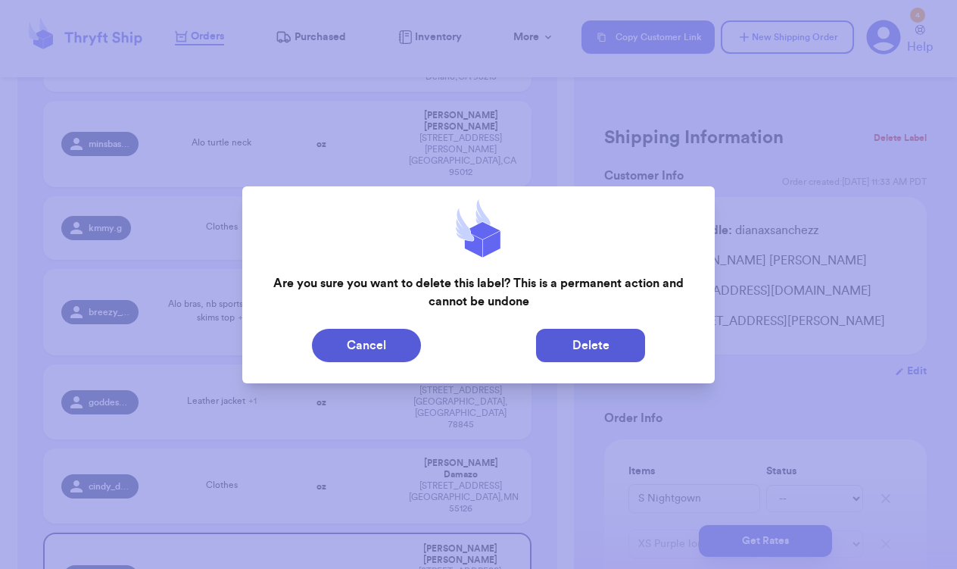
click at [569, 335] on button "Delete" at bounding box center [590, 345] width 109 height 33
type input "Cute shit lol"
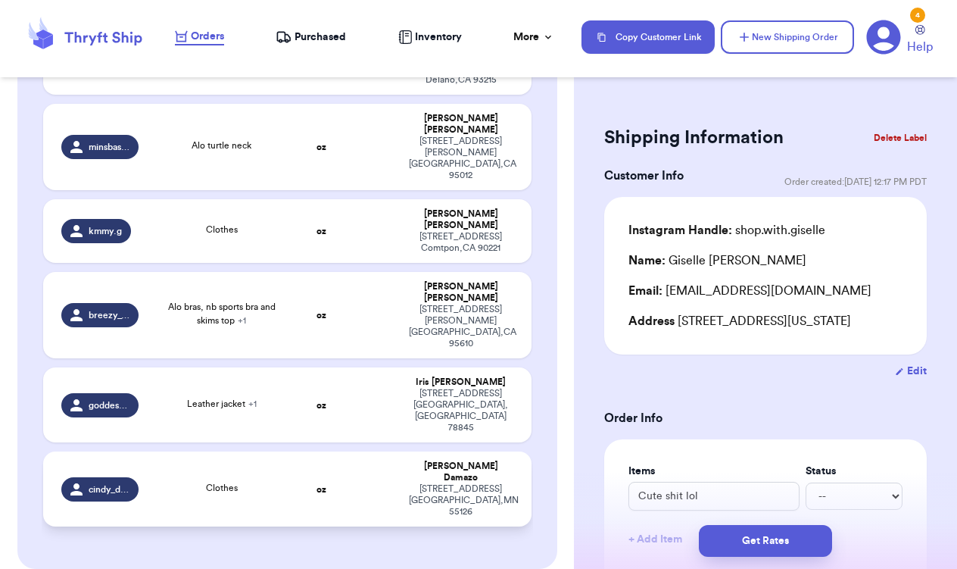
click at [388, 451] on td at bounding box center [374, 488] width 52 height 75
type input "Clothes"
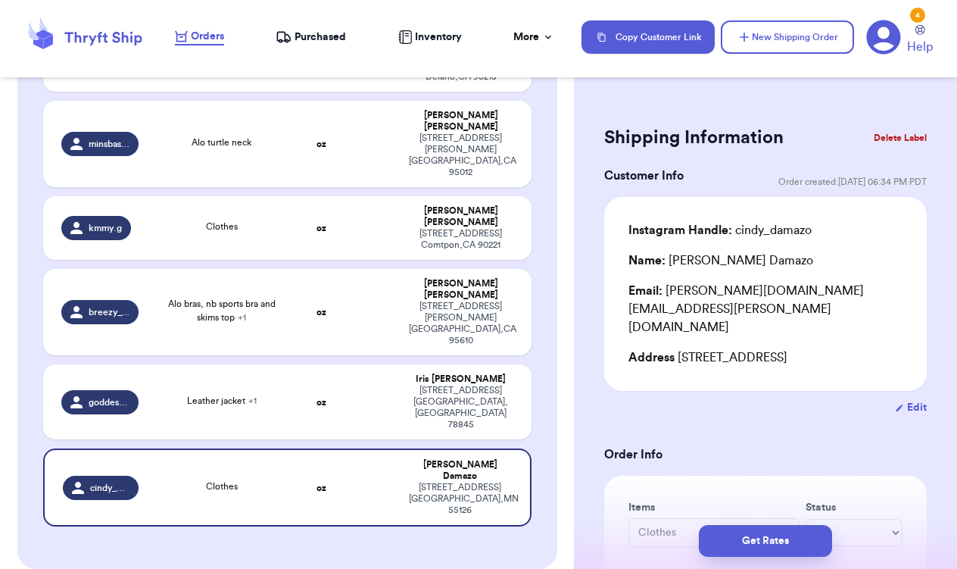
click at [924, 139] on button "Delete Label" at bounding box center [900, 137] width 65 height 33
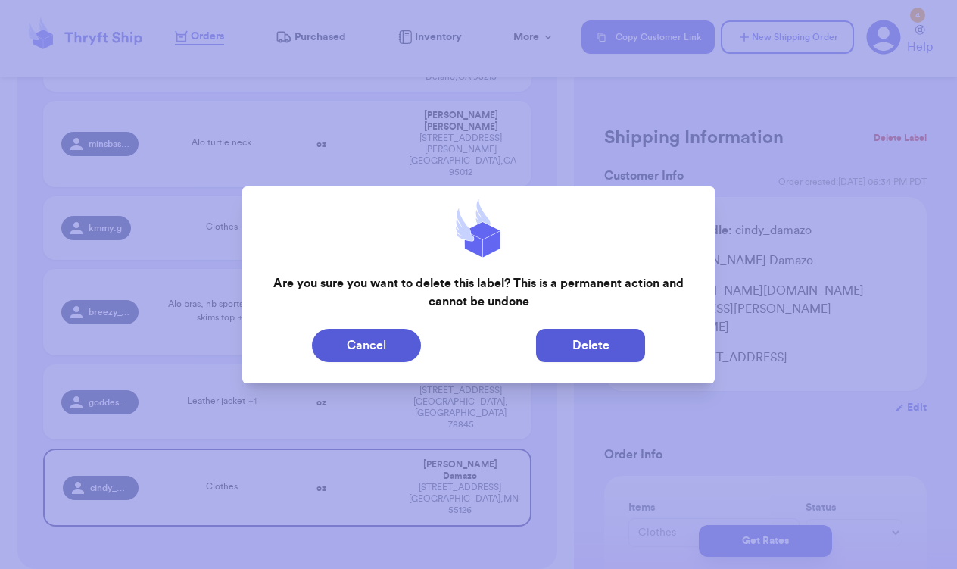
click at [624, 357] on button "Delete" at bounding box center [590, 345] width 109 height 33
type input "Cute shit lol"
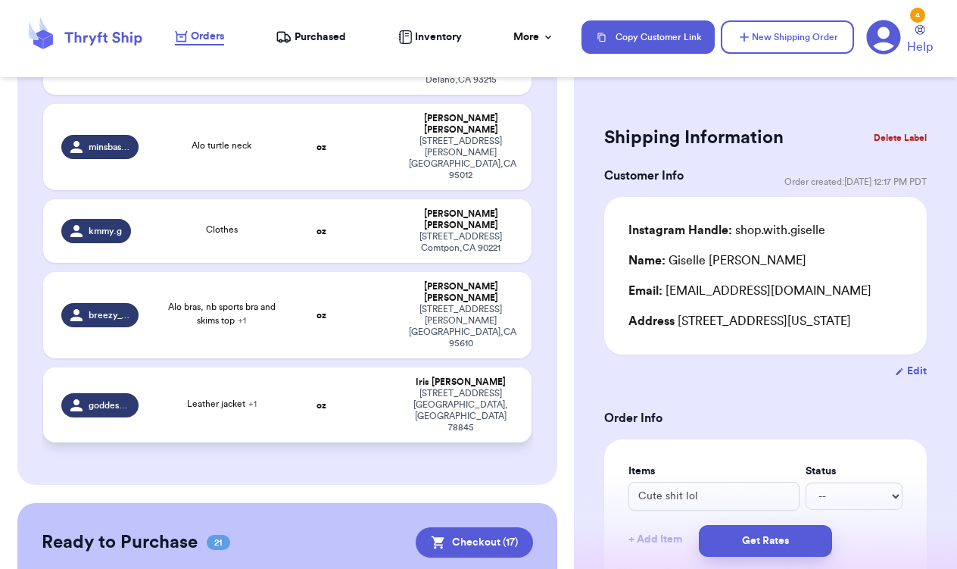
click at [432, 388] on div "[STREET_ADDRESS]" at bounding box center [461, 410] width 104 height 45
type input "Leather jacket"
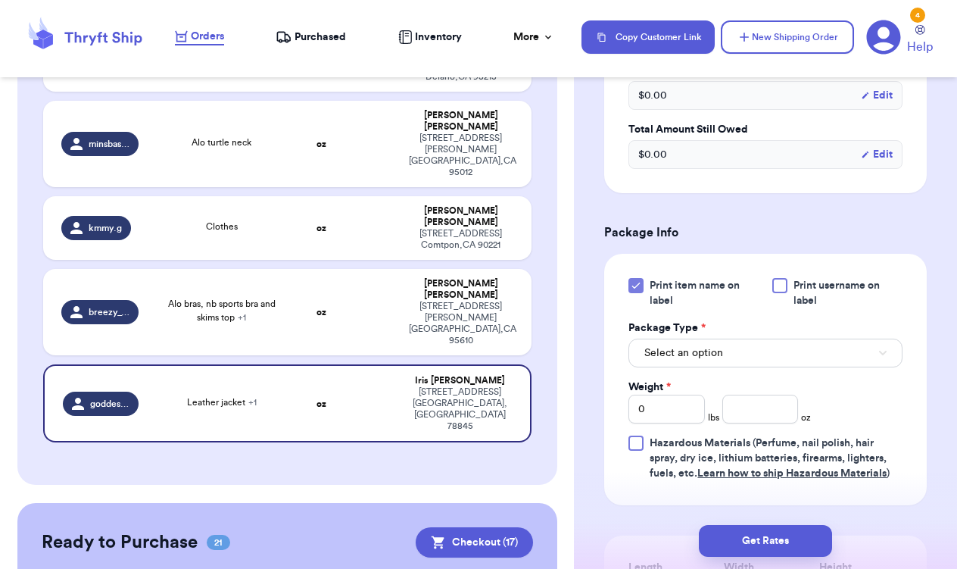
scroll to position [613, 0]
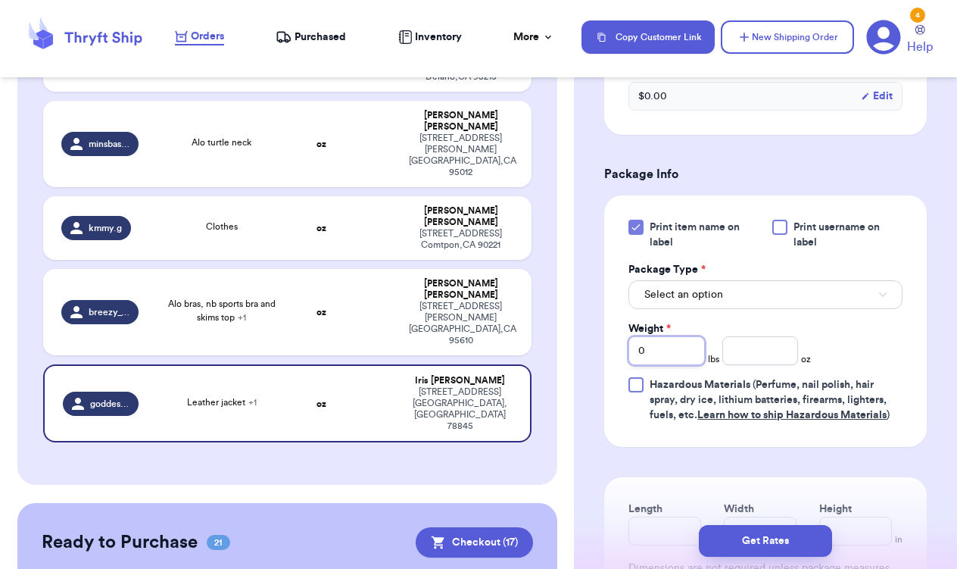
click at [689, 365] on input "0" at bounding box center [666, 350] width 76 height 29
type input "3"
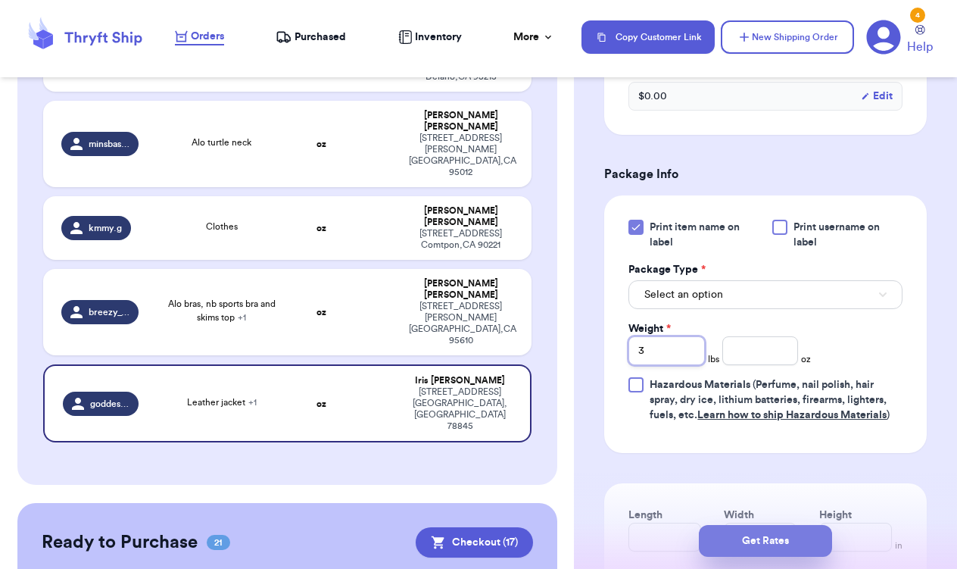
type input "3"
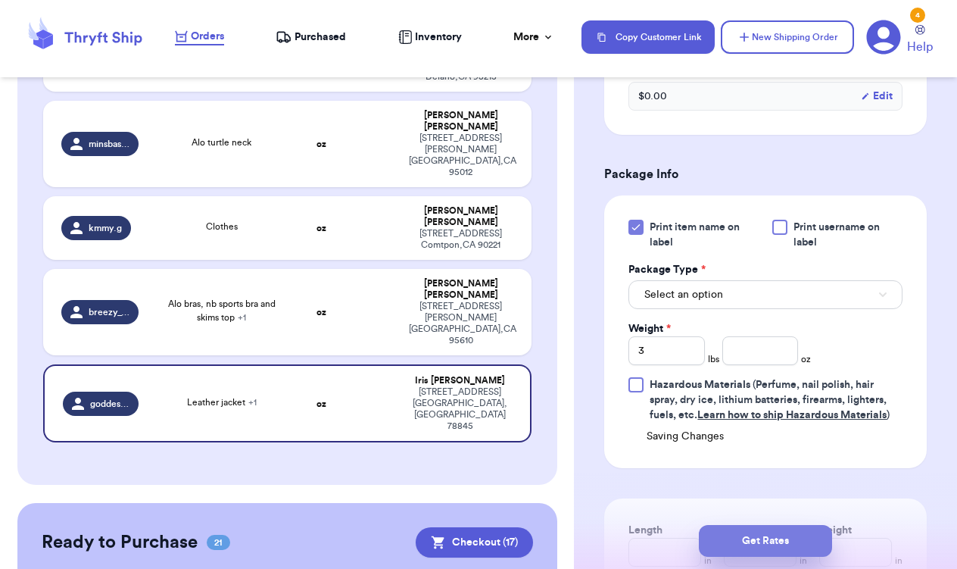
click at [761, 538] on button "Get Rates" at bounding box center [765, 541] width 133 height 32
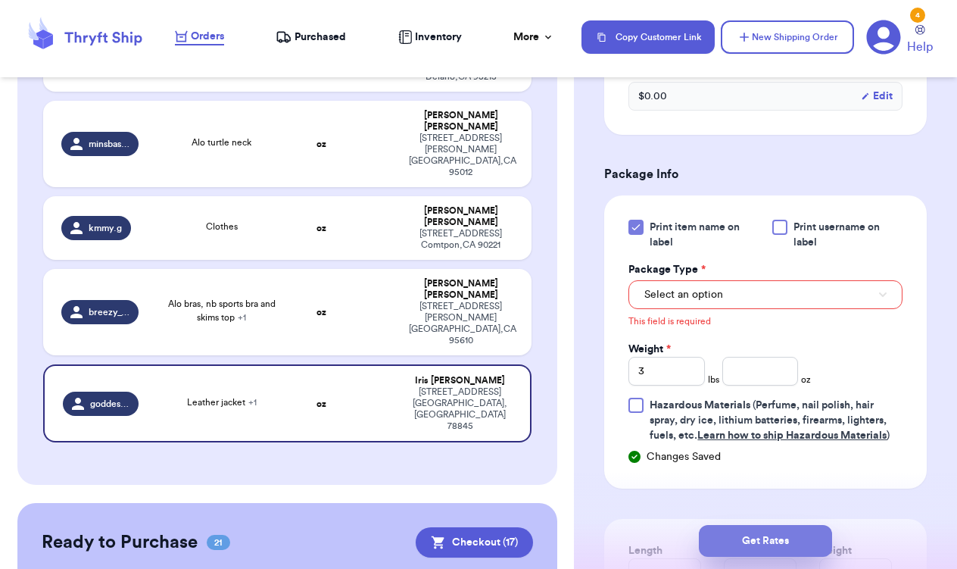
scroll to position [646, 0]
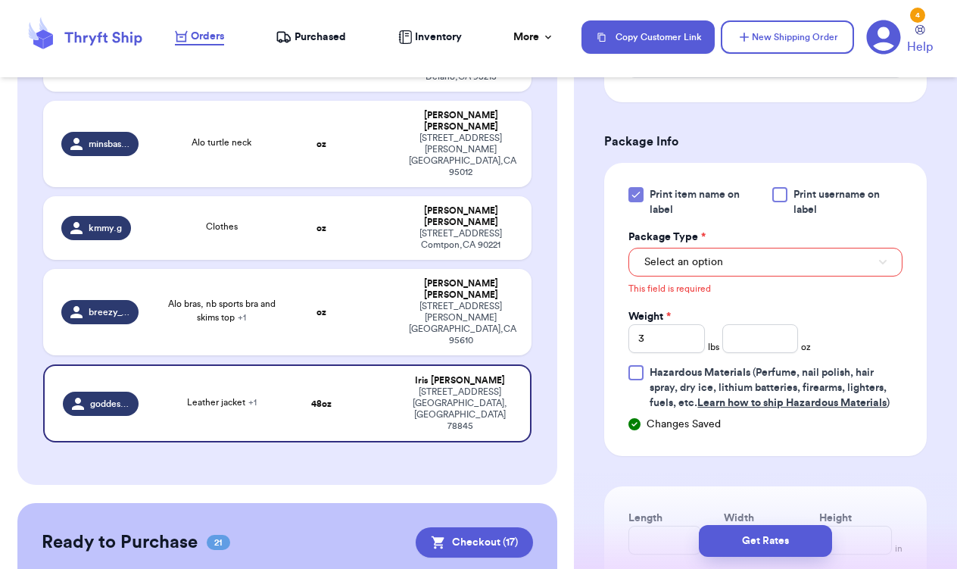
click at [760, 276] on button "Select an option" at bounding box center [765, 262] width 274 height 29
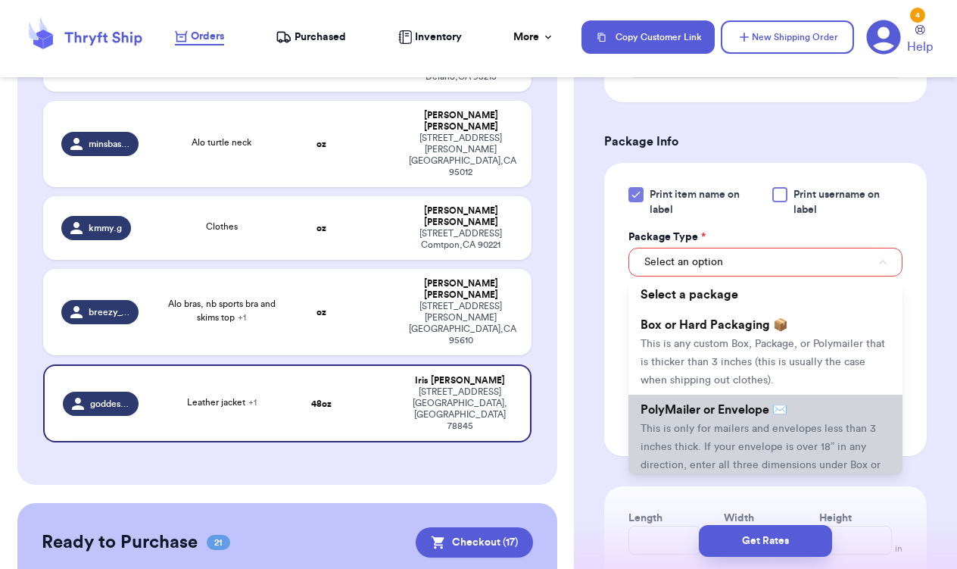
click at [760, 416] on span "PolyMailer or Envelope ✉️" at bounding box center [714, 410] width 147 height 12
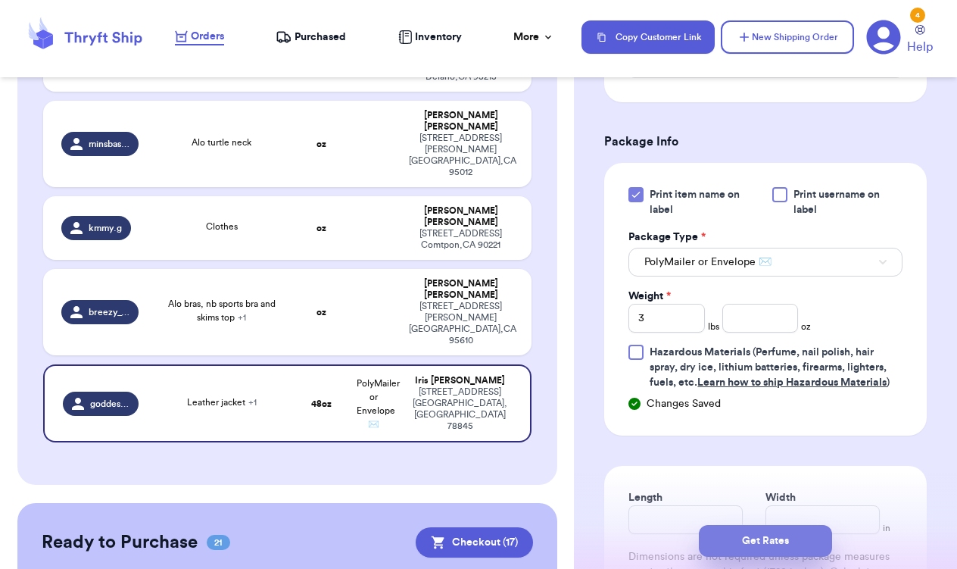
click at [764, 535] on button "Get Rates" at bounding box center [765, 541] width 133 height 32
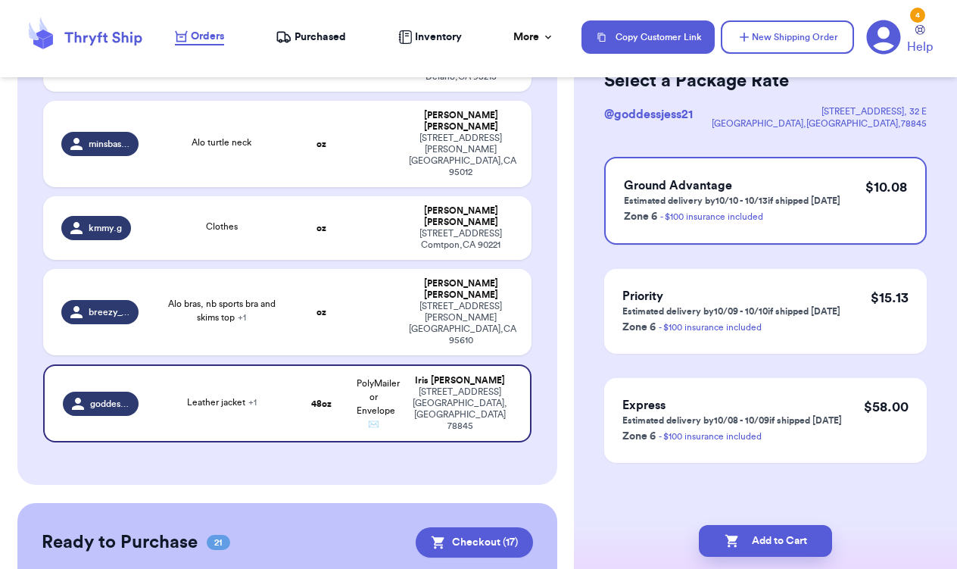
scroll to position [0, 0]
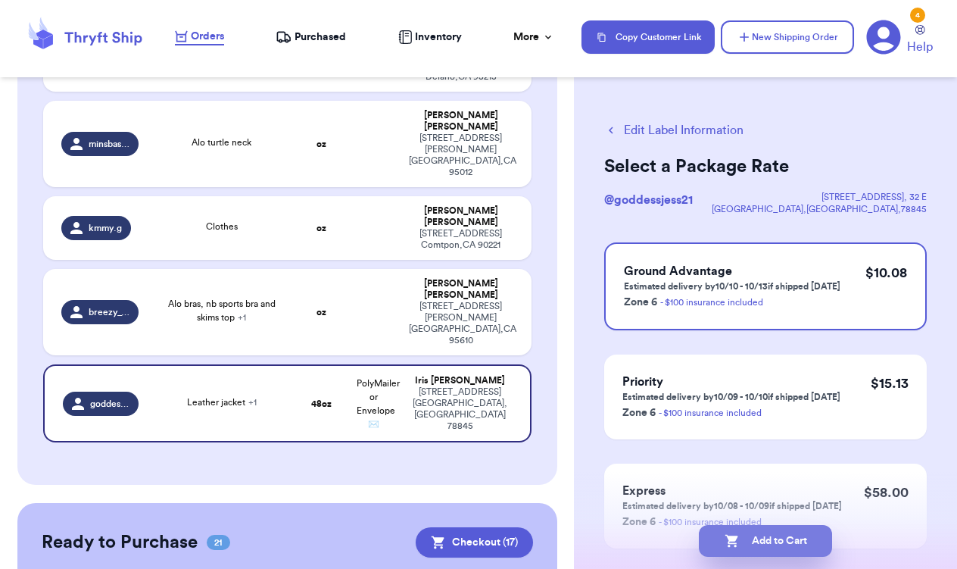
click at [775, 539] on button "Add to Cart" at bounding box center [765, 541] width 133 height 32
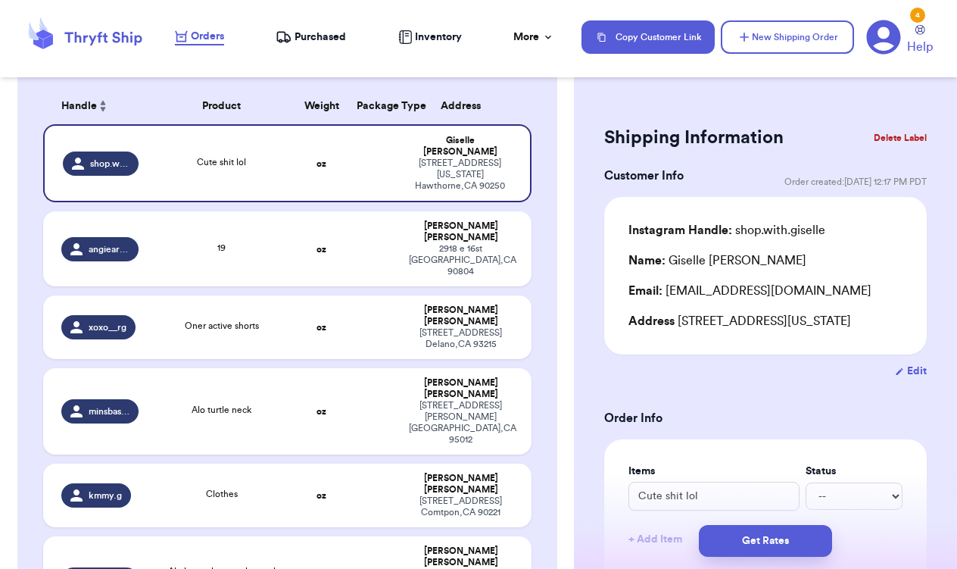
scroll to position [225, 0]
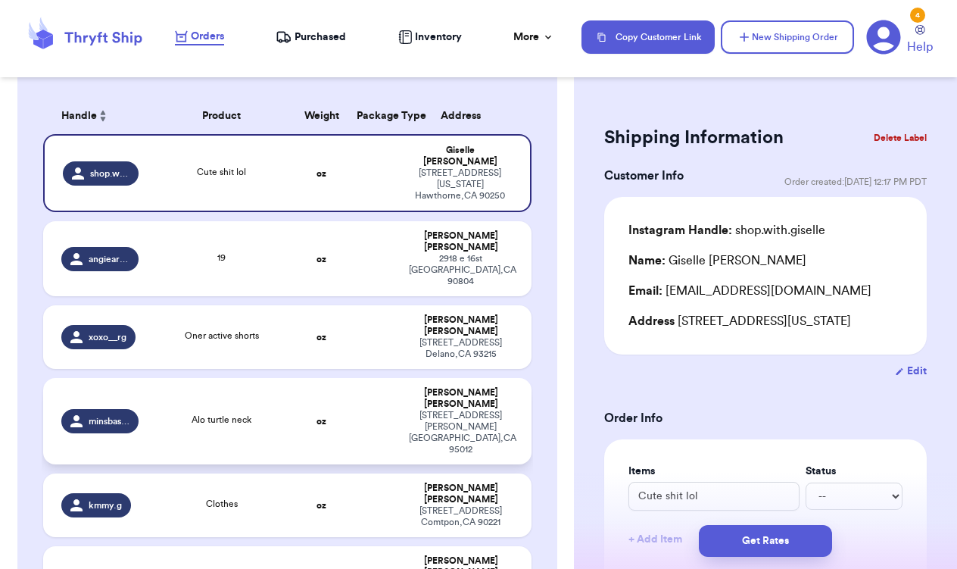
click at [228, 378] on td "Alo turtle neck" at bounding box center [221, 421] width 147 height 86
type input "Alo turtle neck"
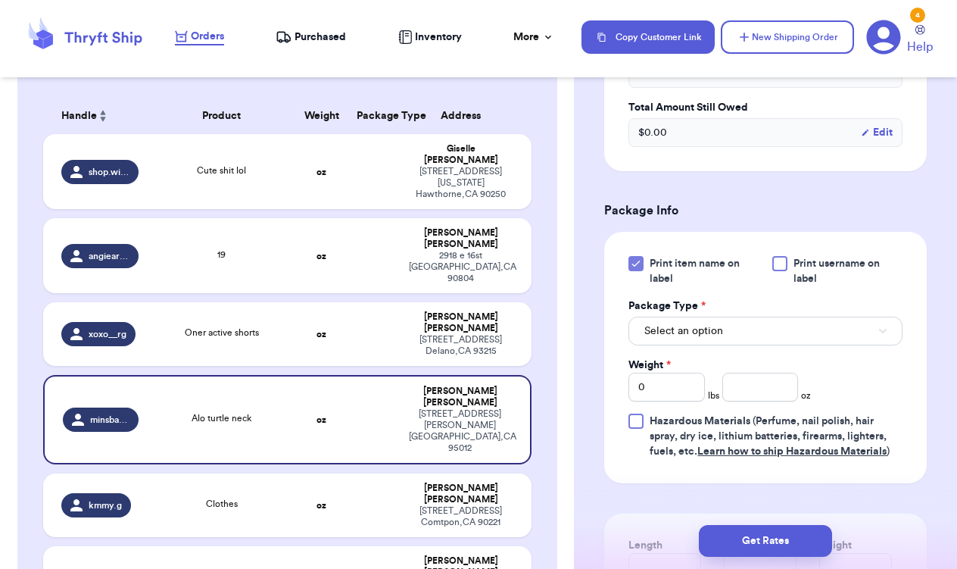
scroll to position [532, 0]
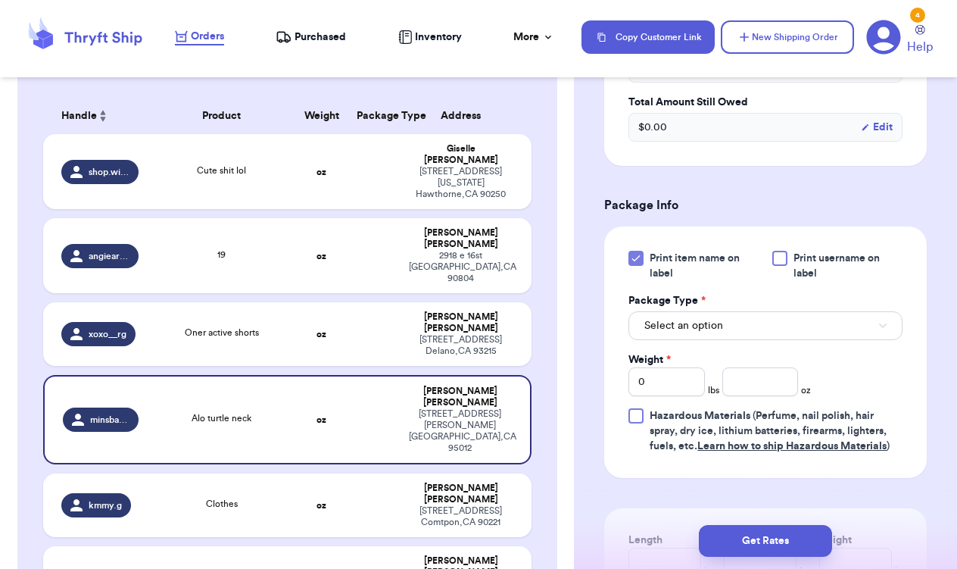
click at [763, 340] on button "Select an option" at bounding box center [765, 325] width 274 height 29
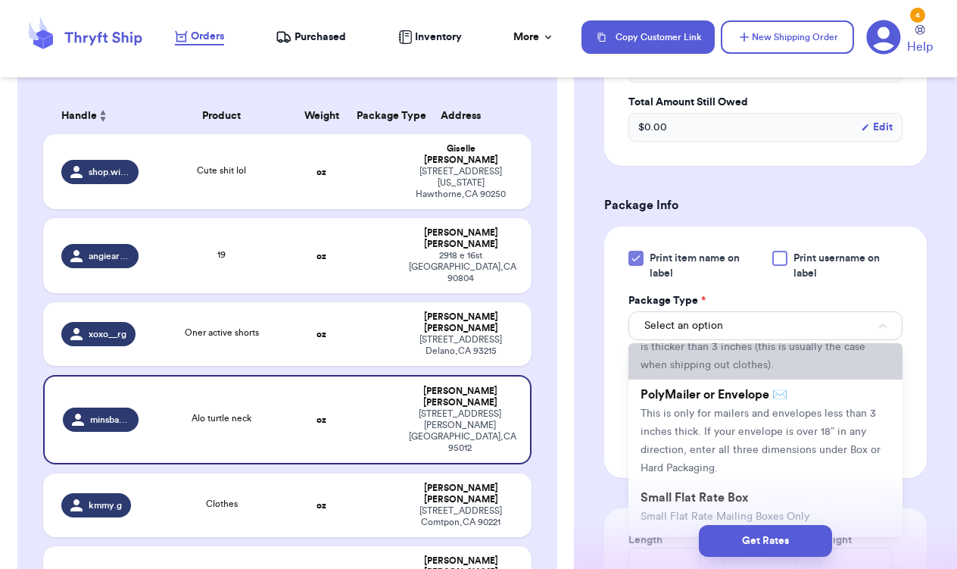
scroll to position [89, 0]
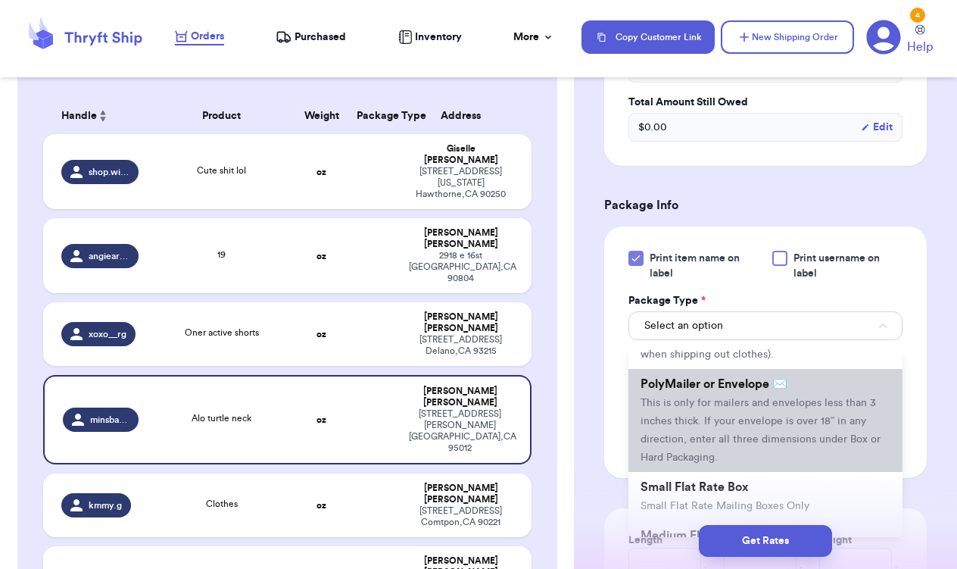
click at [791, 437] on li "PolyMailer or Envelope ✉️ This is only for mailers and envelopes less than 3 in…" at bounding box center [765, 420] width 274 height 103
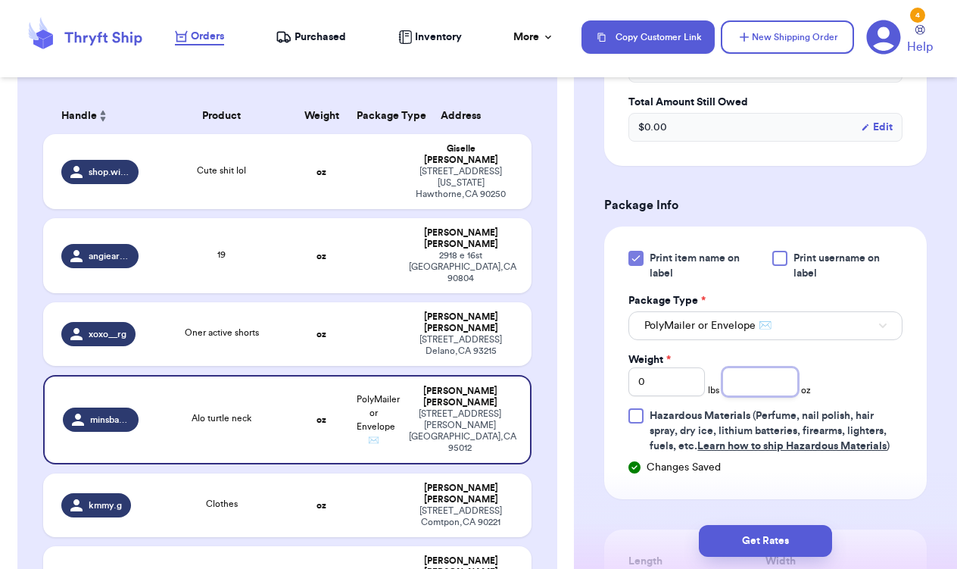
click at [782, 396] on input "number" at bounding box center [760, 381] width 76 height 29
type input "11.2"
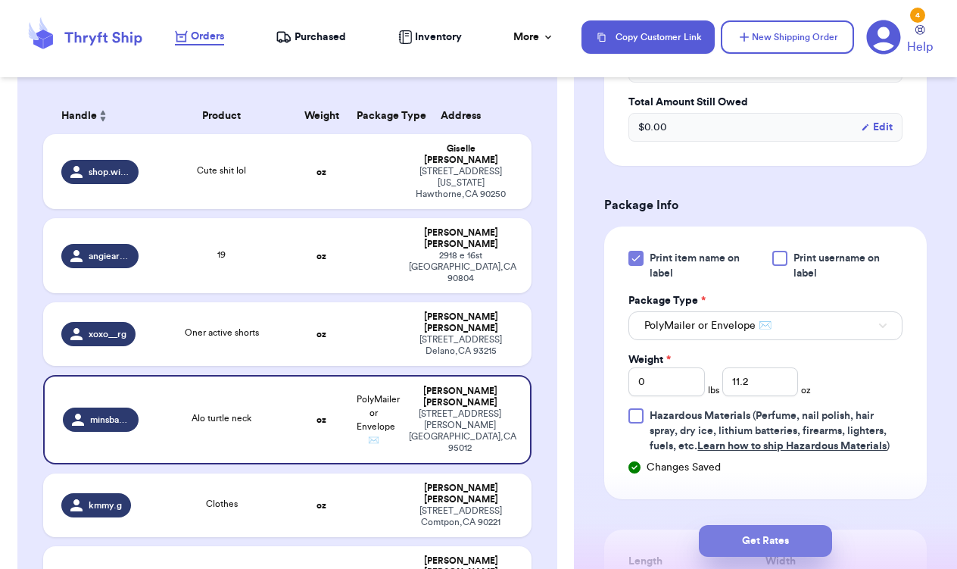
click at [776, 532] on button "Get Rates" at bounding box center [765, 541] width 133 height 32
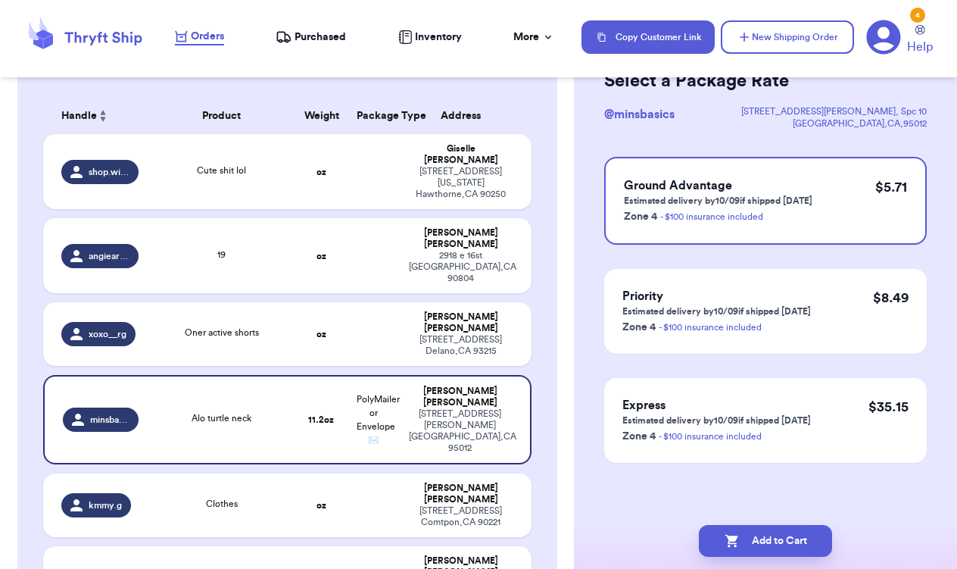
scroll to position [0, 0]
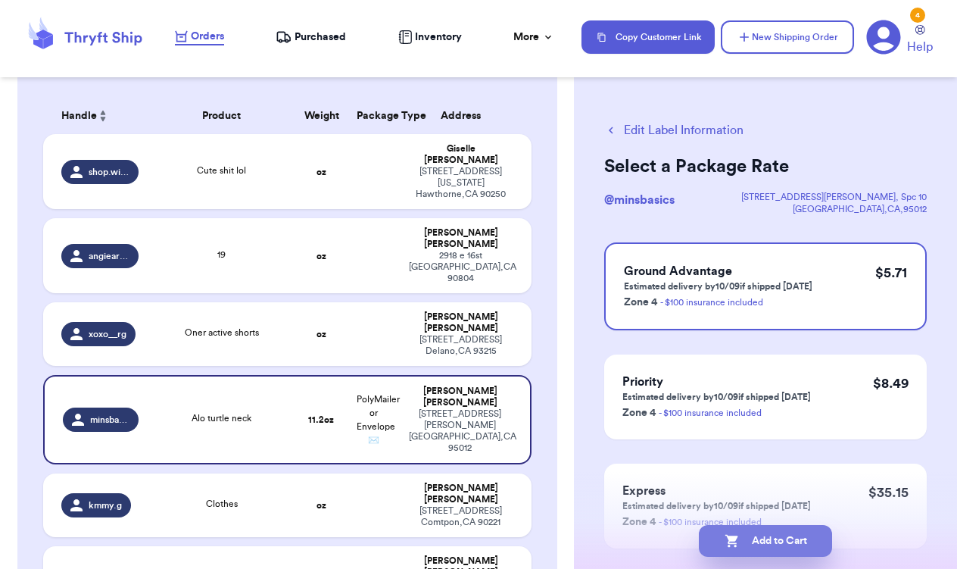
click at [776, 532] on button "Add to Cart" at bounding box center [765, 541] width 133 height 32
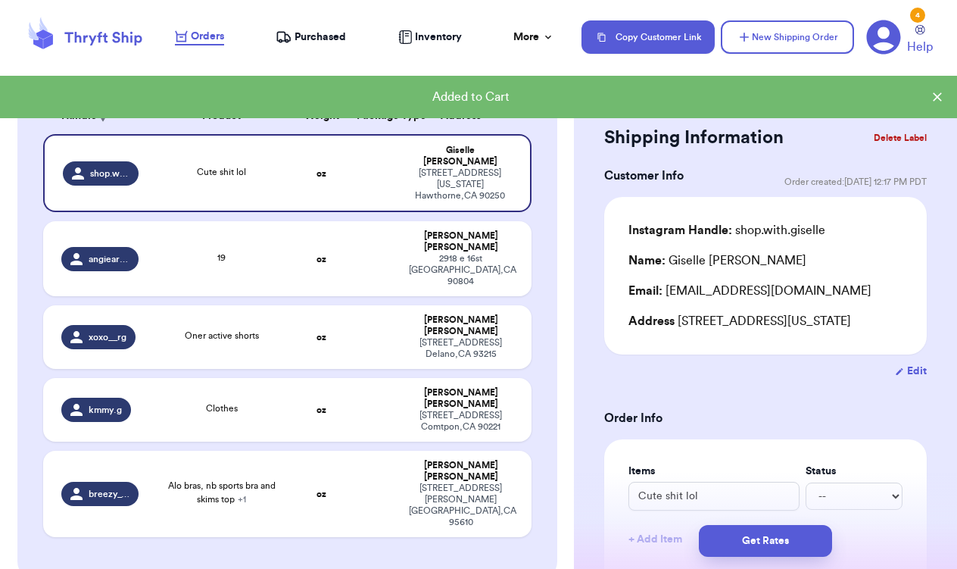
click at [776, 532] on button "Get Rates" at bounding box center [765, 541] width 133 height 32
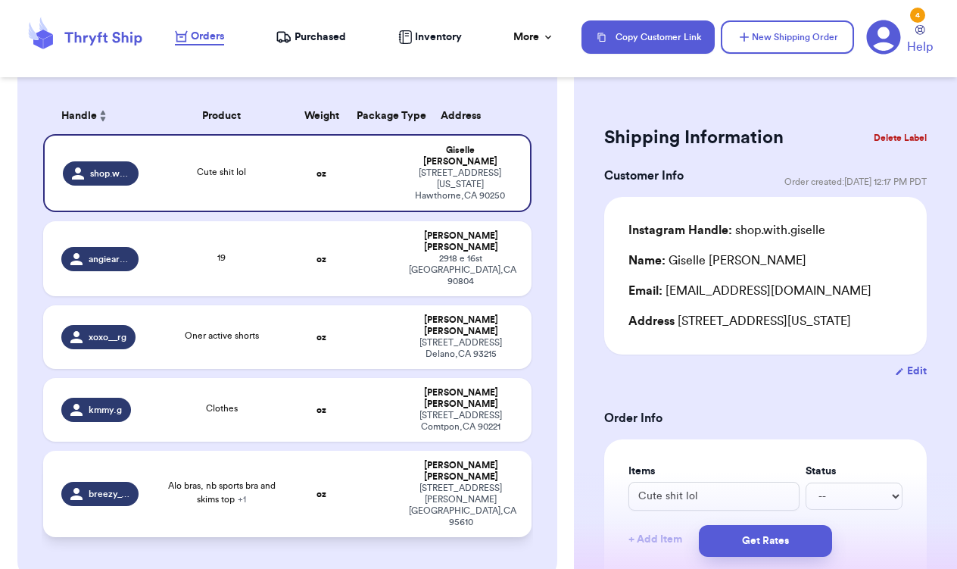
click at [345, 451] on td "oz" at bounding box center [321, 494] width 52 height 86
type input "Bunch of stuff lol"
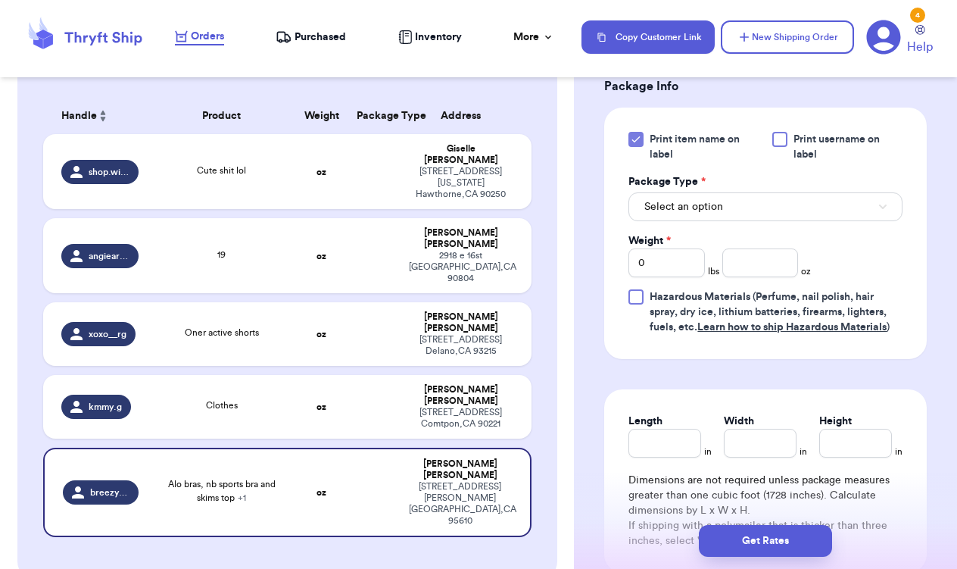
scroll to position [706, 0]
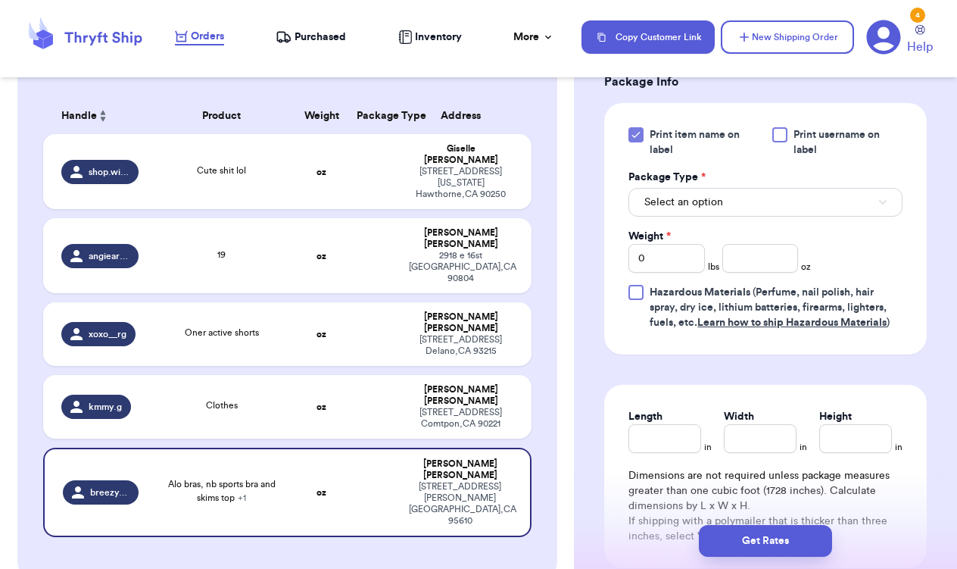
click at [693, 211] on button "Select an option" at bounding box center [765, 202] width 274 height 29
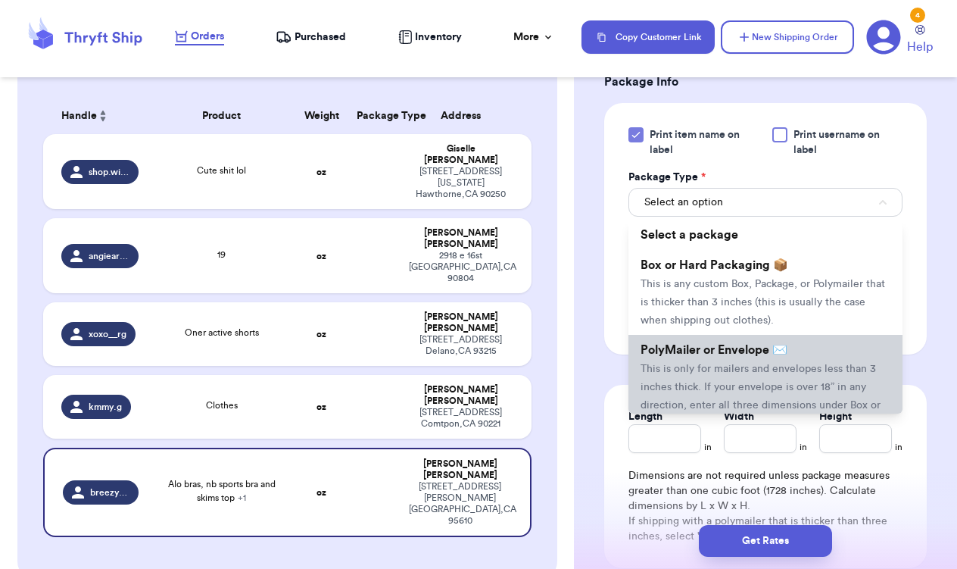
click at [769, 395] on span "This is only for mailers and envelopes less than 3 inches thick. If your envelo…" at bounding box center [761, 395] width 240 height 65
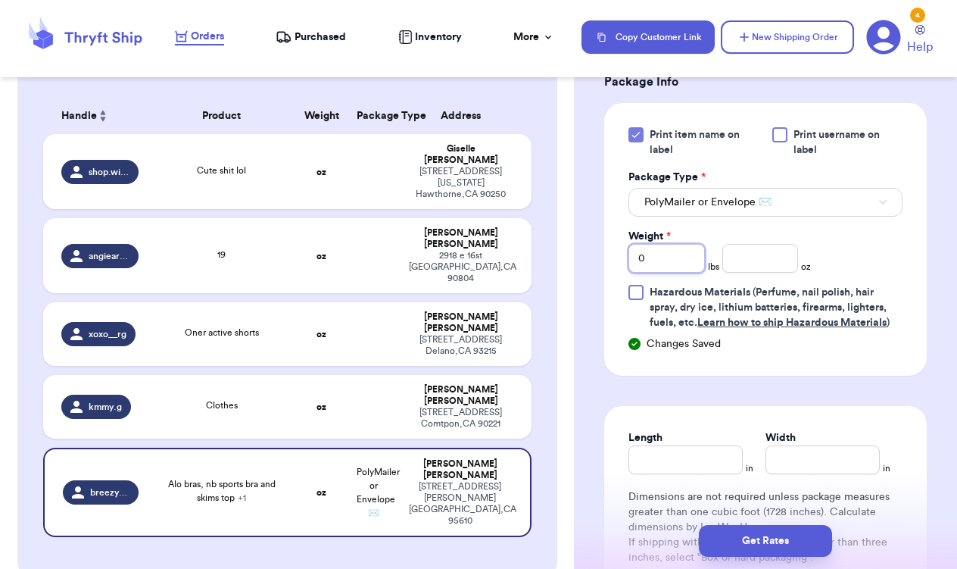
click at [688, 273] on input "0" at bounding box center [666, 258] width 76 height 29
type input "5"
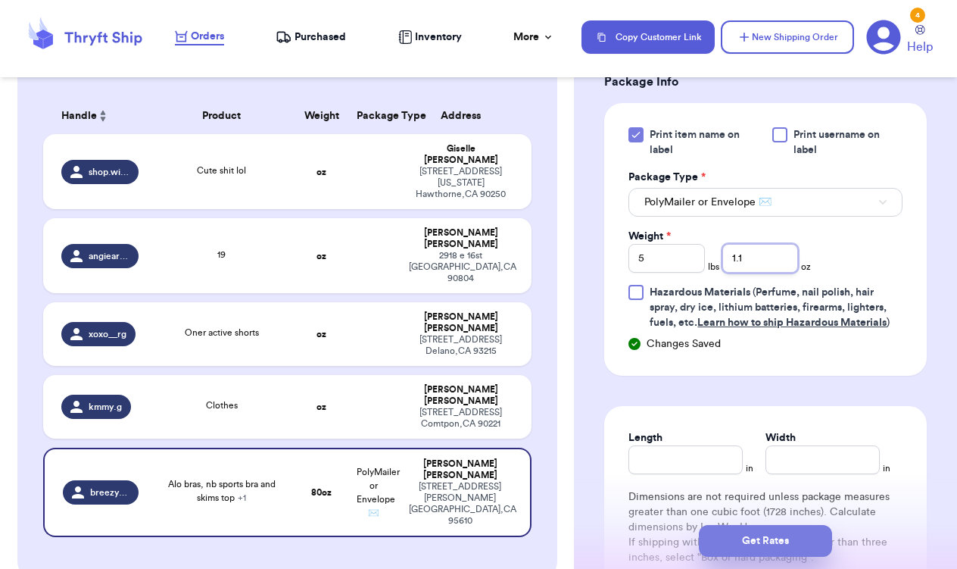
type input "1.1"
click at [806, 530] on button "Get Rates" at bounding box center [765, 541] width 133 height 32
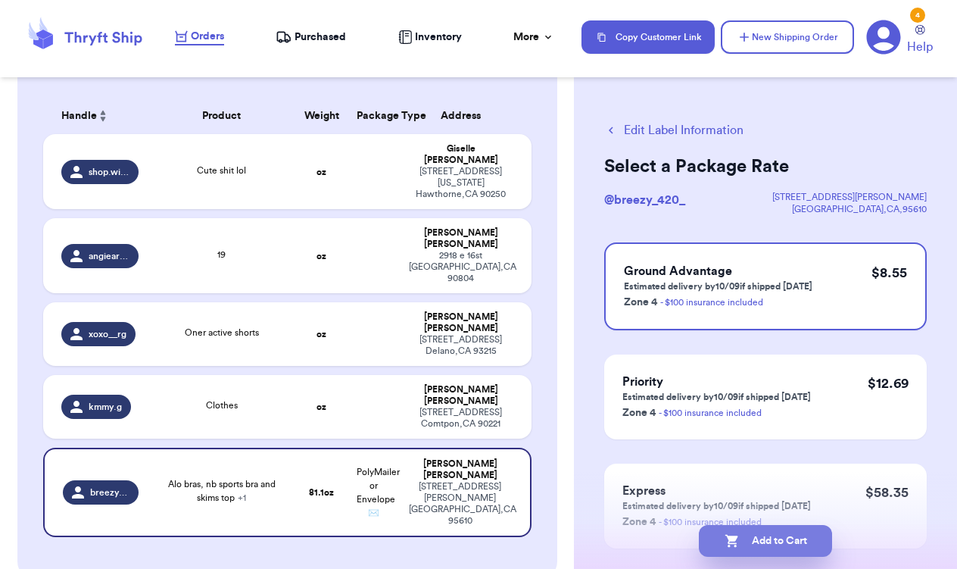
click at [806, 530] on button "Add to Cart" at bounding box center [765, 541] width 133 height 32
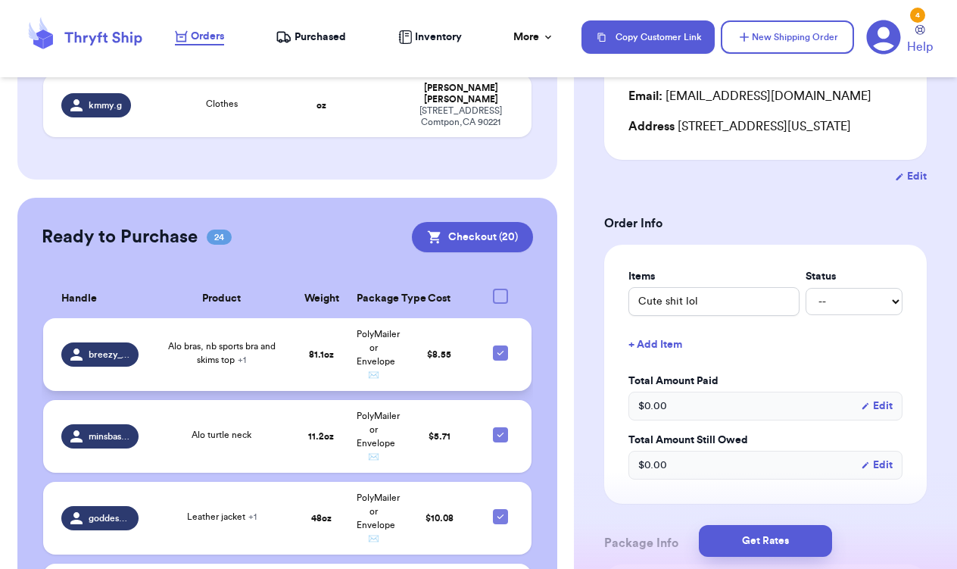
scroll to position [532, 0]
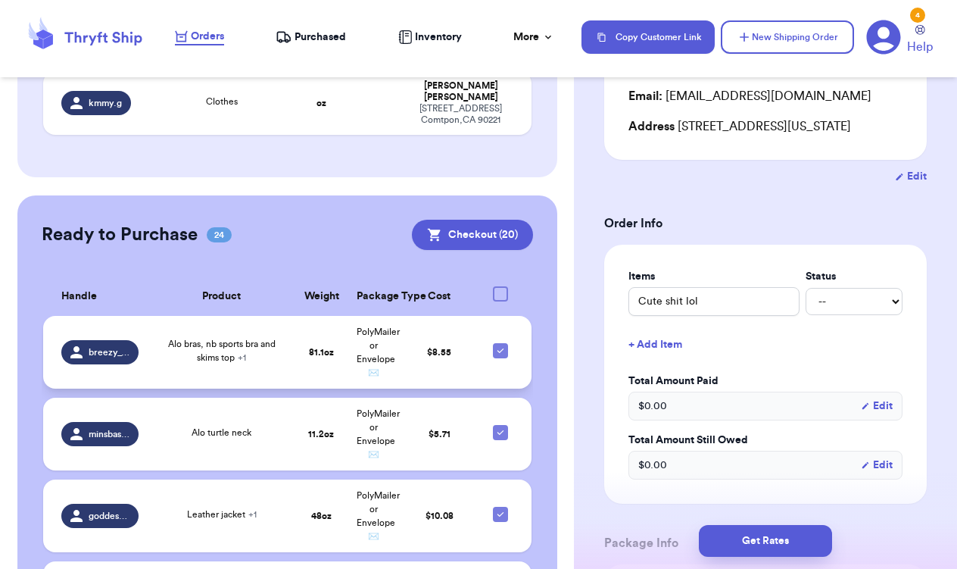
click at [280, 316] on td "Alo bras, nb sports bra and skims top + 1" at bounding box center [221, 352] width 147 height 73
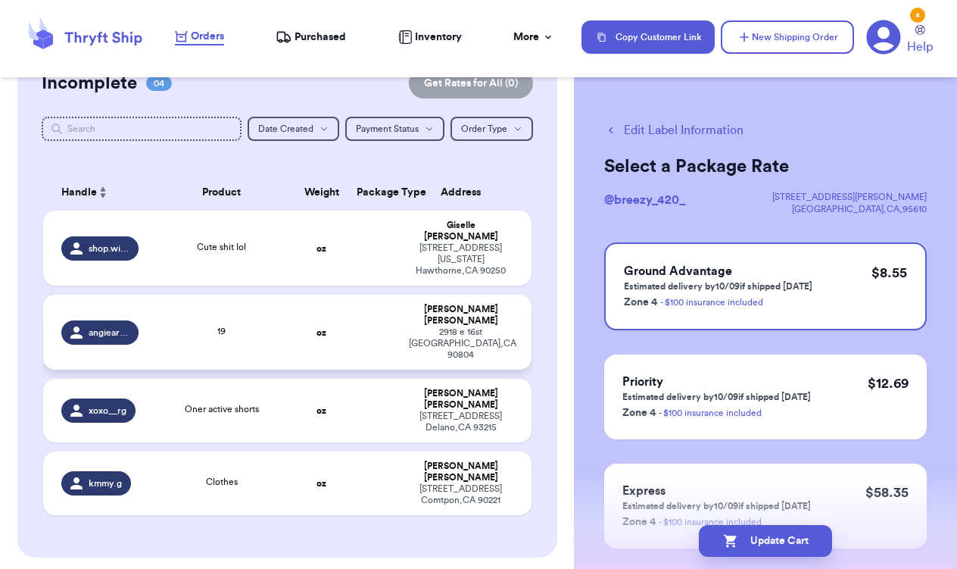
scroll to position [147, 0]
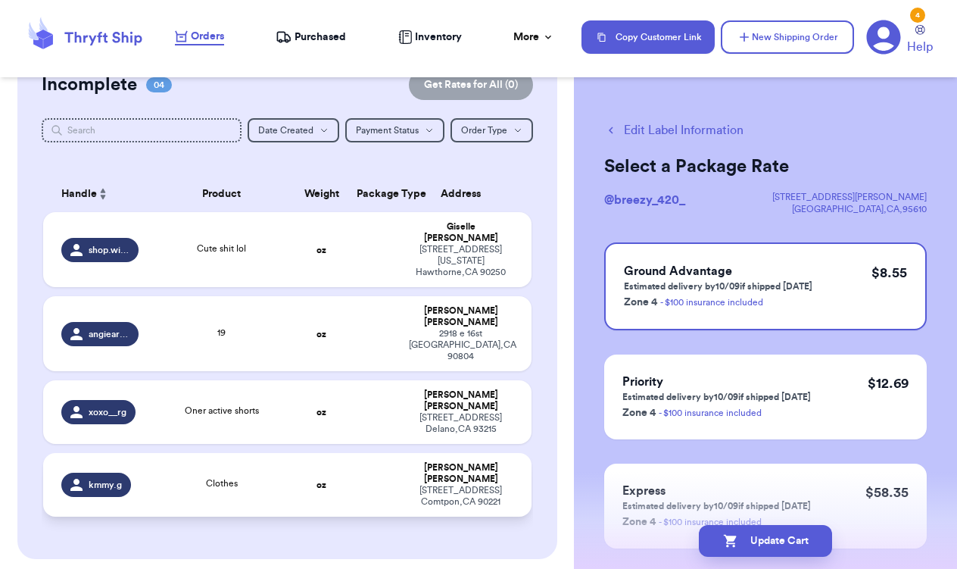
click at [448, 453] on td "[PERSON_NAME] [STREET_ADDRESS]" at bounding box center [465, 485] width 131 height 64
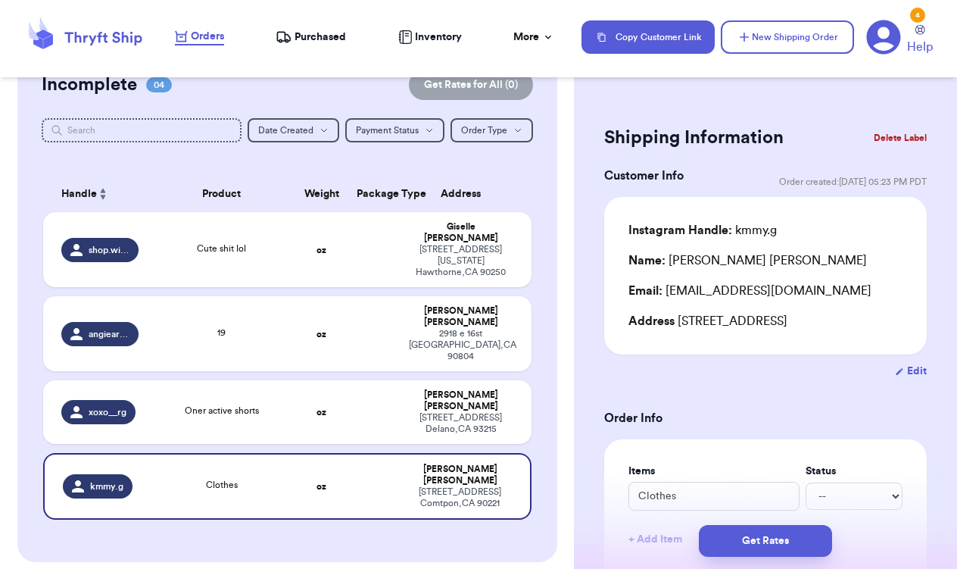
click at [884, 142] on button "Delete Label" at bounding box center [900, 137] width 65 height 33
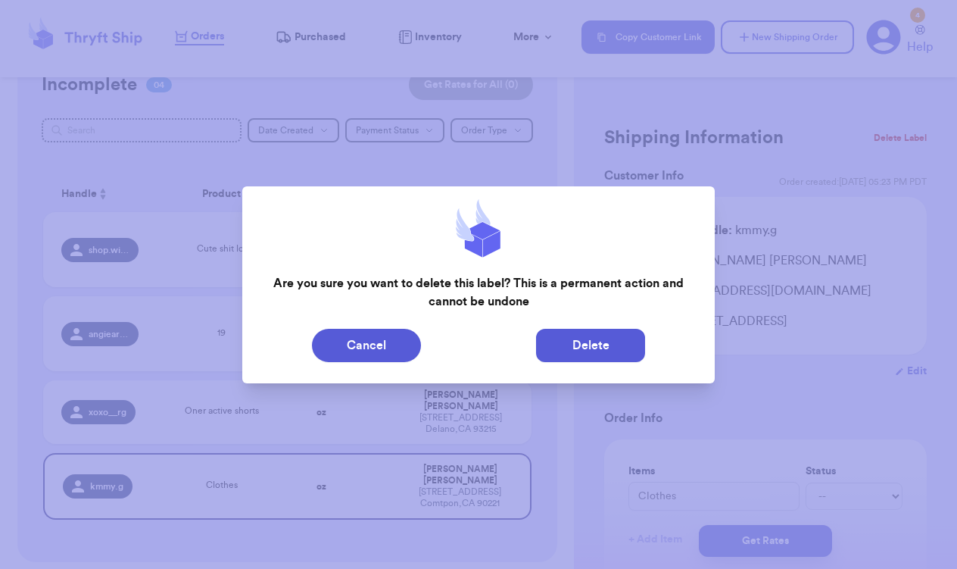
click at [578, 348] on button "Delete" at bounding box center [590, 345] width 109 height 33
type input "Cute shit lol"
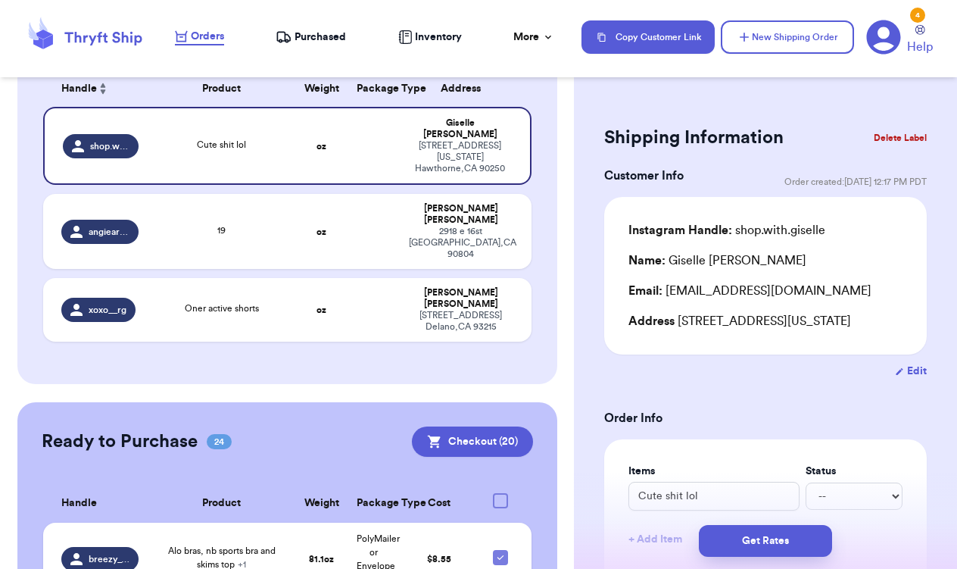
scroll to position [282, 0]
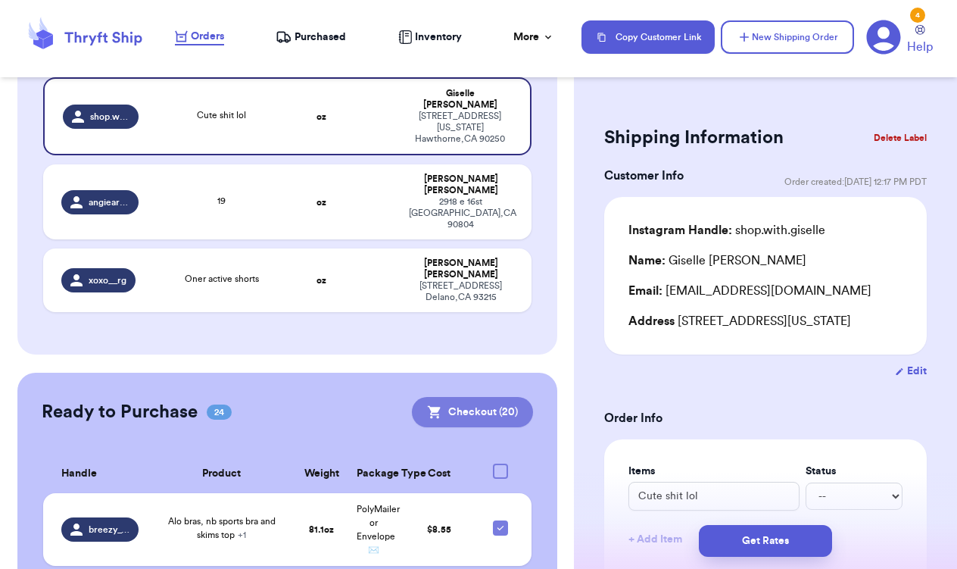
click at [472, 397] on button "Checkout ( 20 )" at bounding box center [472, 412] width 121 height 30
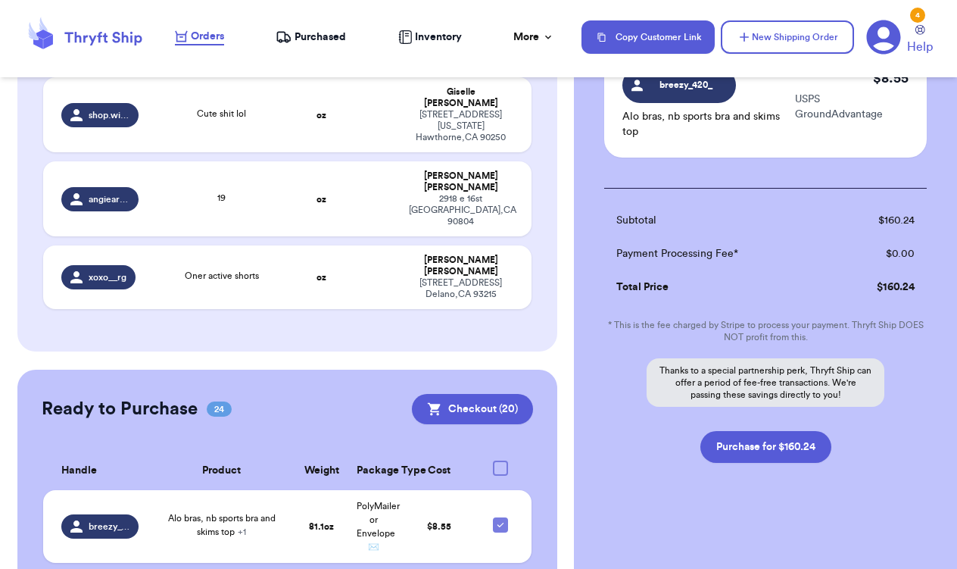
scroll to position [0, 0]
click at [793, 452] on button "Purchase for $160.24" at bounding box center [765, 447] width 131 height 32
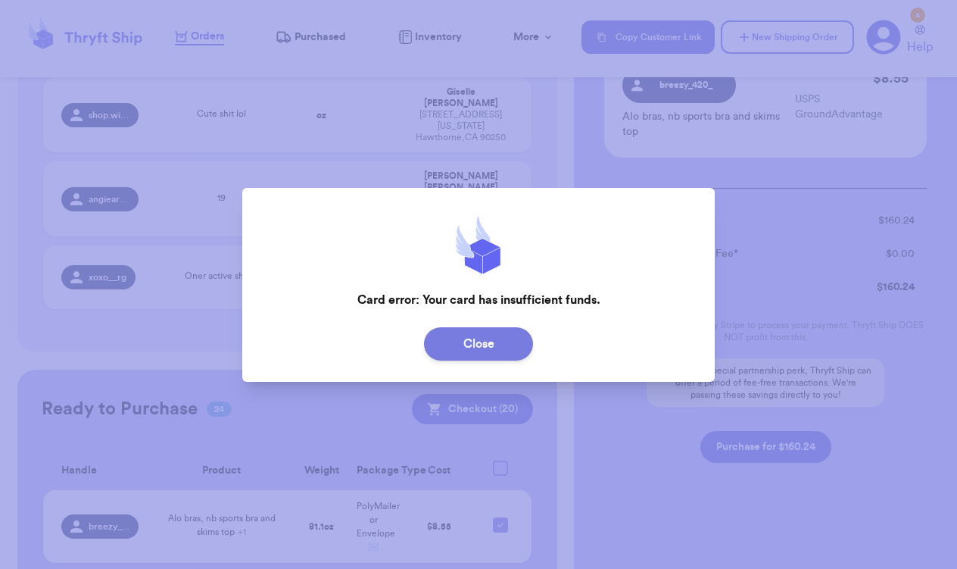
click at [516, 354] on button "Close" at bounding box center [478, 343] width 109 height 33
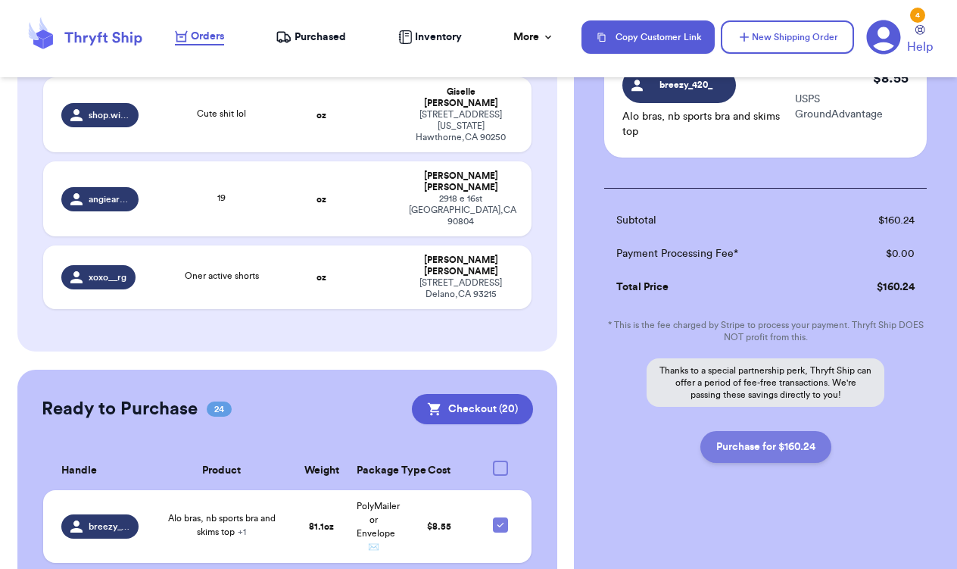
click at [779, 449] on button "Purchase for $160.24" at bounding box center [765, 447] width 131 height 32
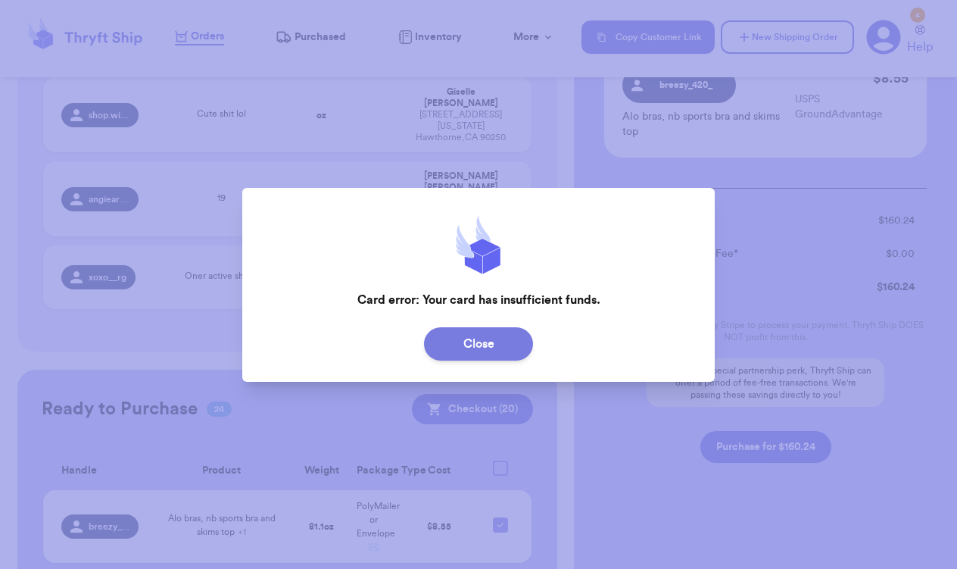
click at [497, 354] on button "Close" at bounding box center [478, 343] width 109 height 33
